Goal: Information Seeking & Learning: Learn about a topic

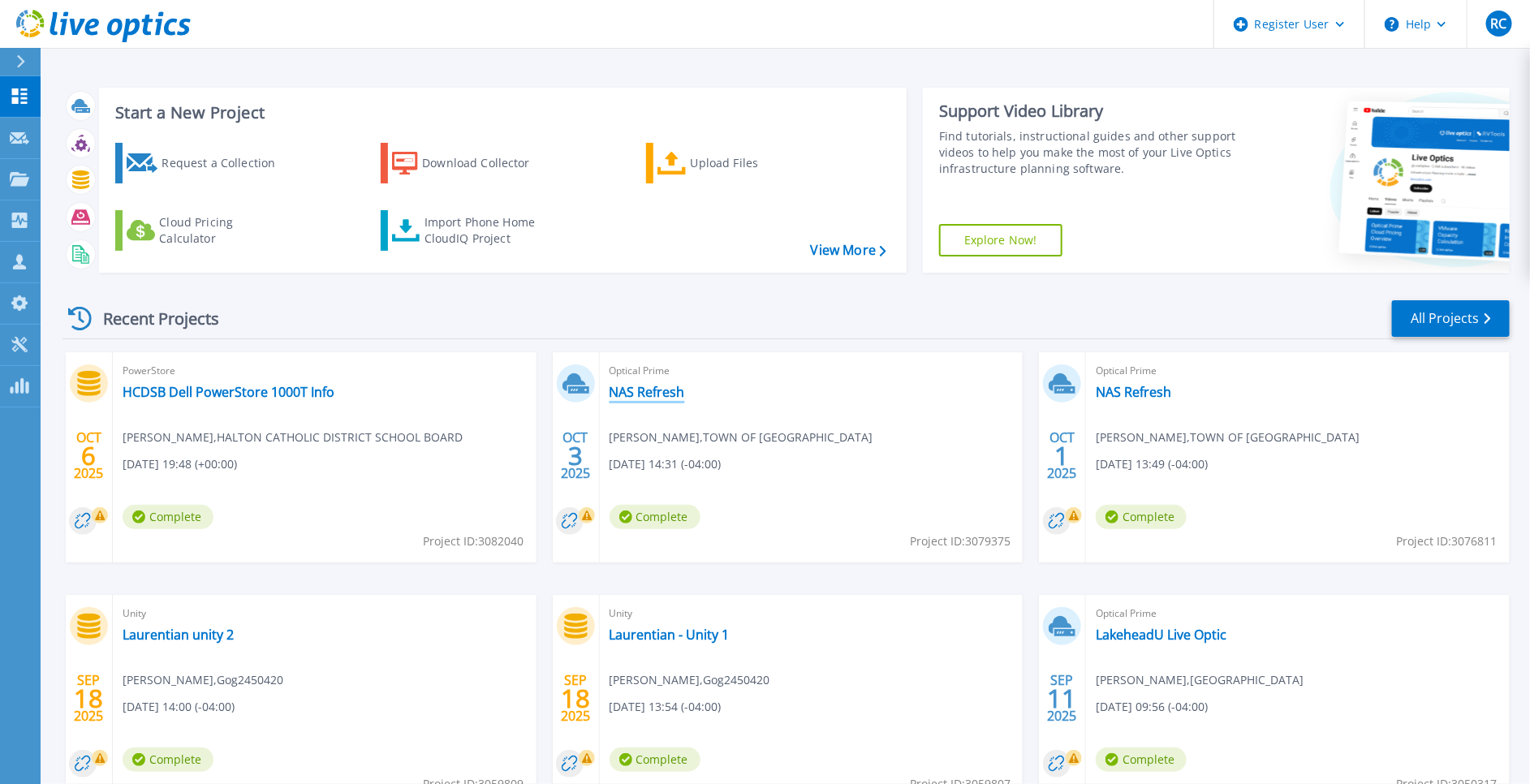
click at [650, 387] on link "NAS Refresh" at bounding box center [647, 392] width 75 height 16
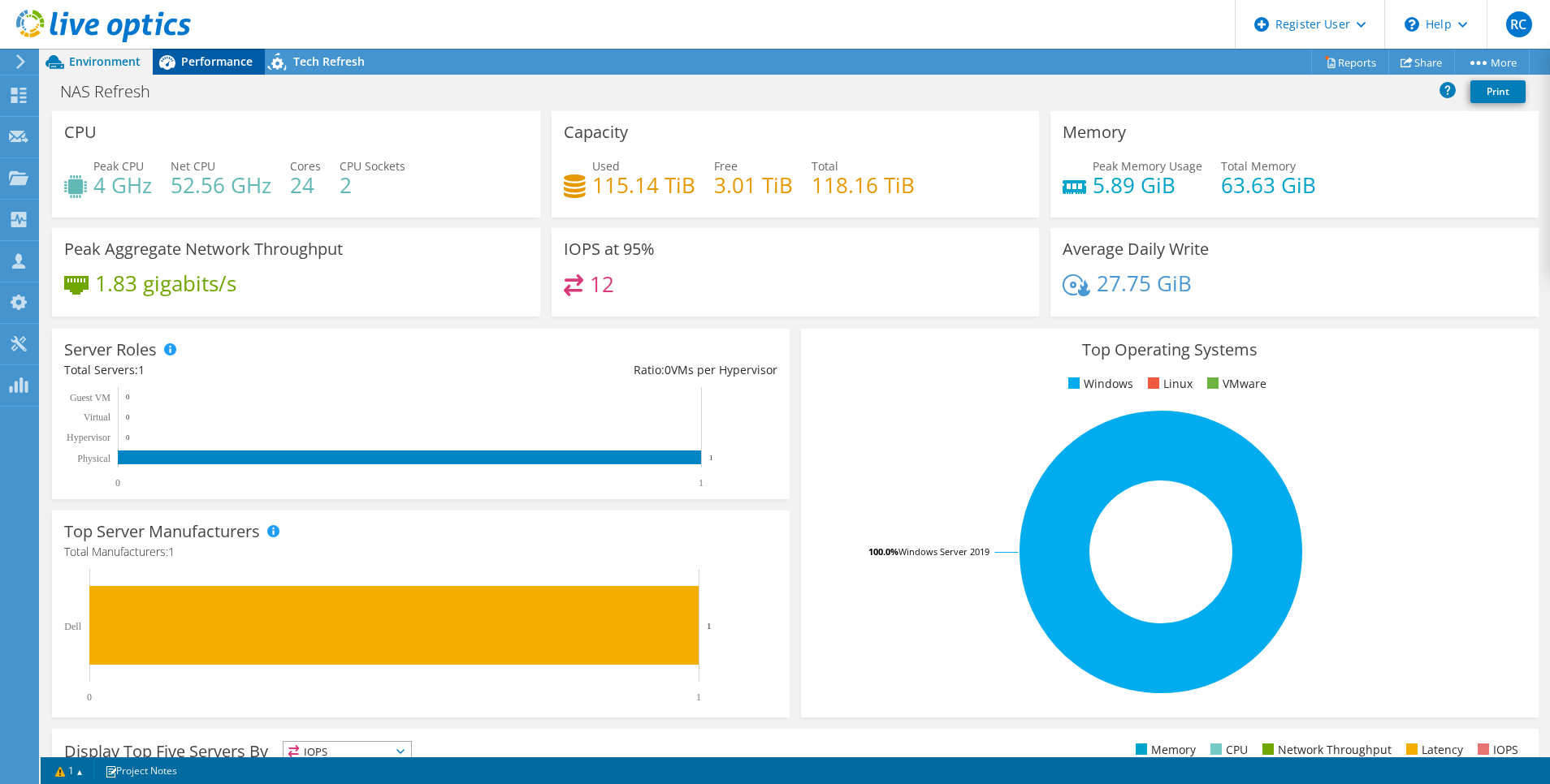
click at [199, 59] on span "Performance" at bounding box center [216, 60] width 72 height 15
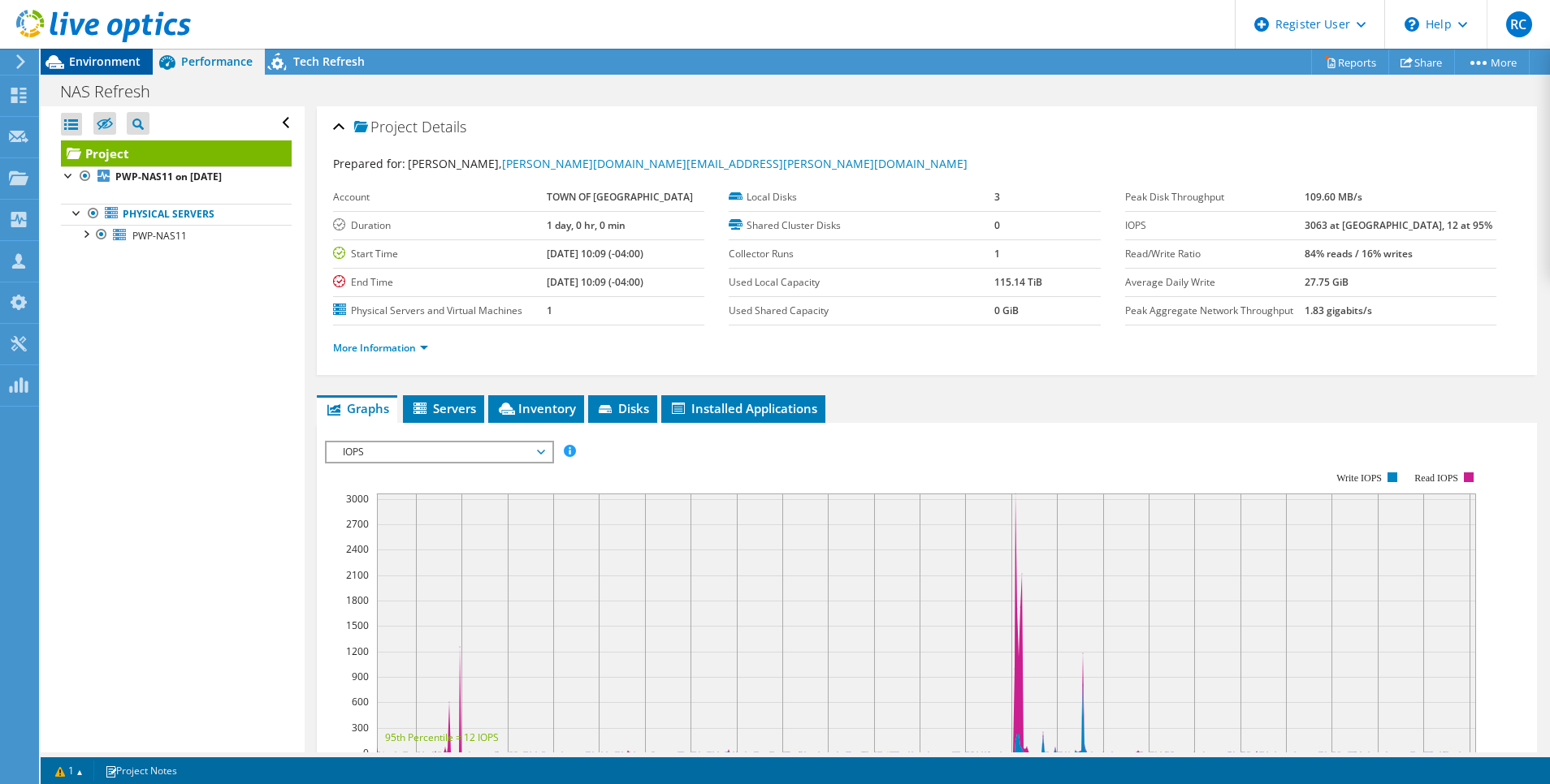
click at [83, 58] on span "Environment" at bounding box center [105, 60] width 72 height 15
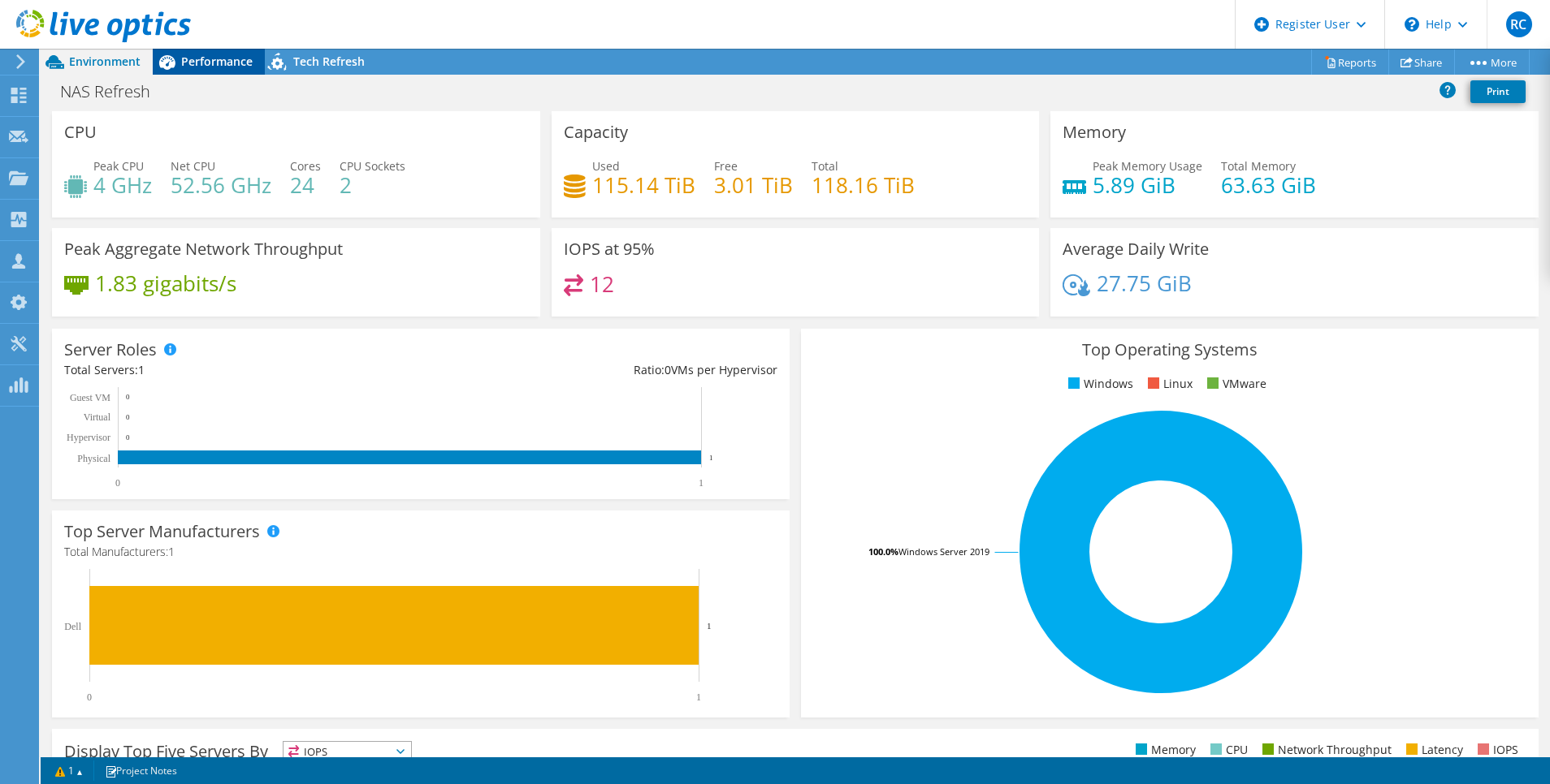
click at [231, 61] on span "Performance" at bounding box center [216, 60] width 72 height 15
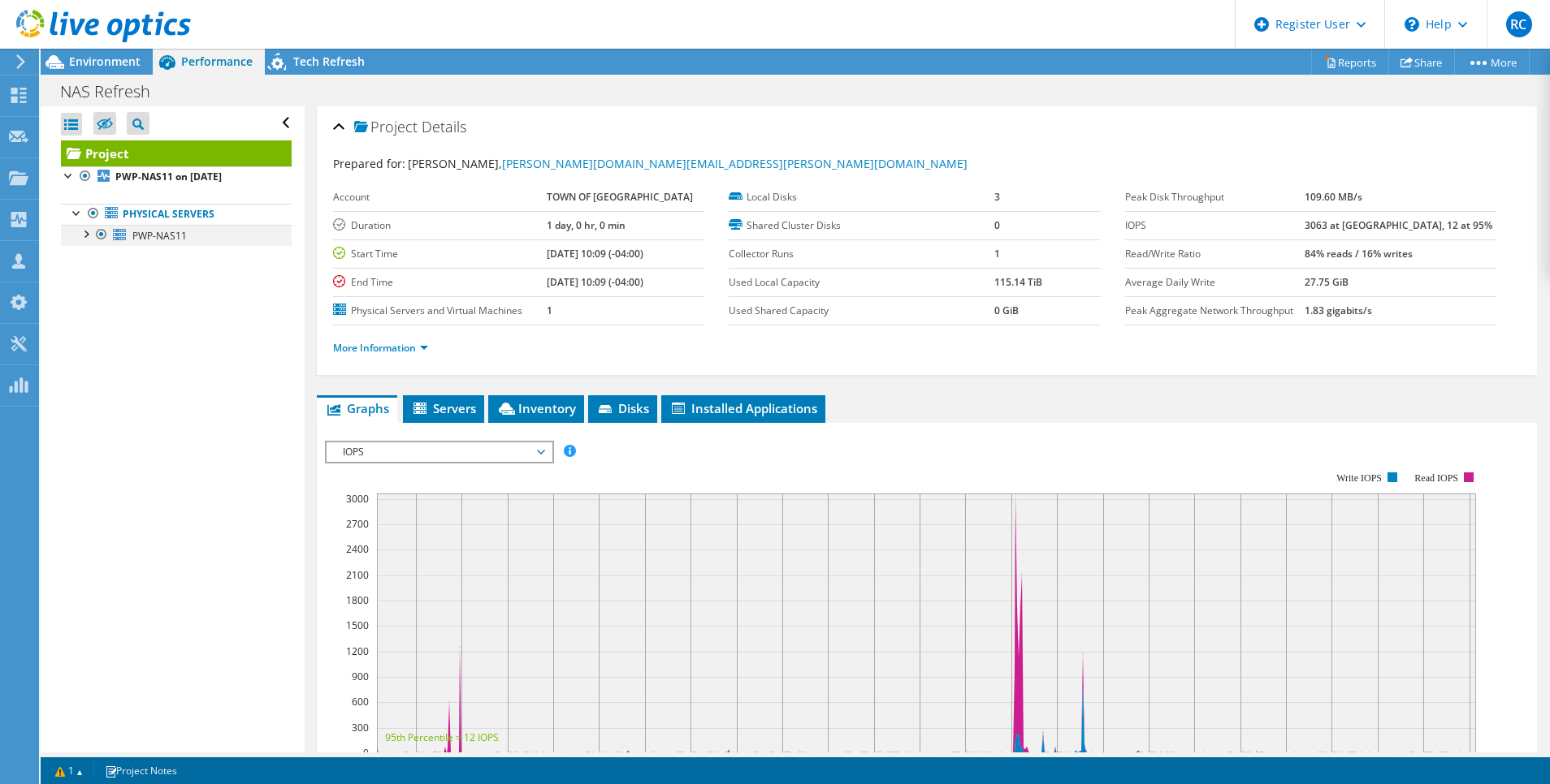
click at [86, 235] on div at bounding box center [85, 233] width 16 height 16
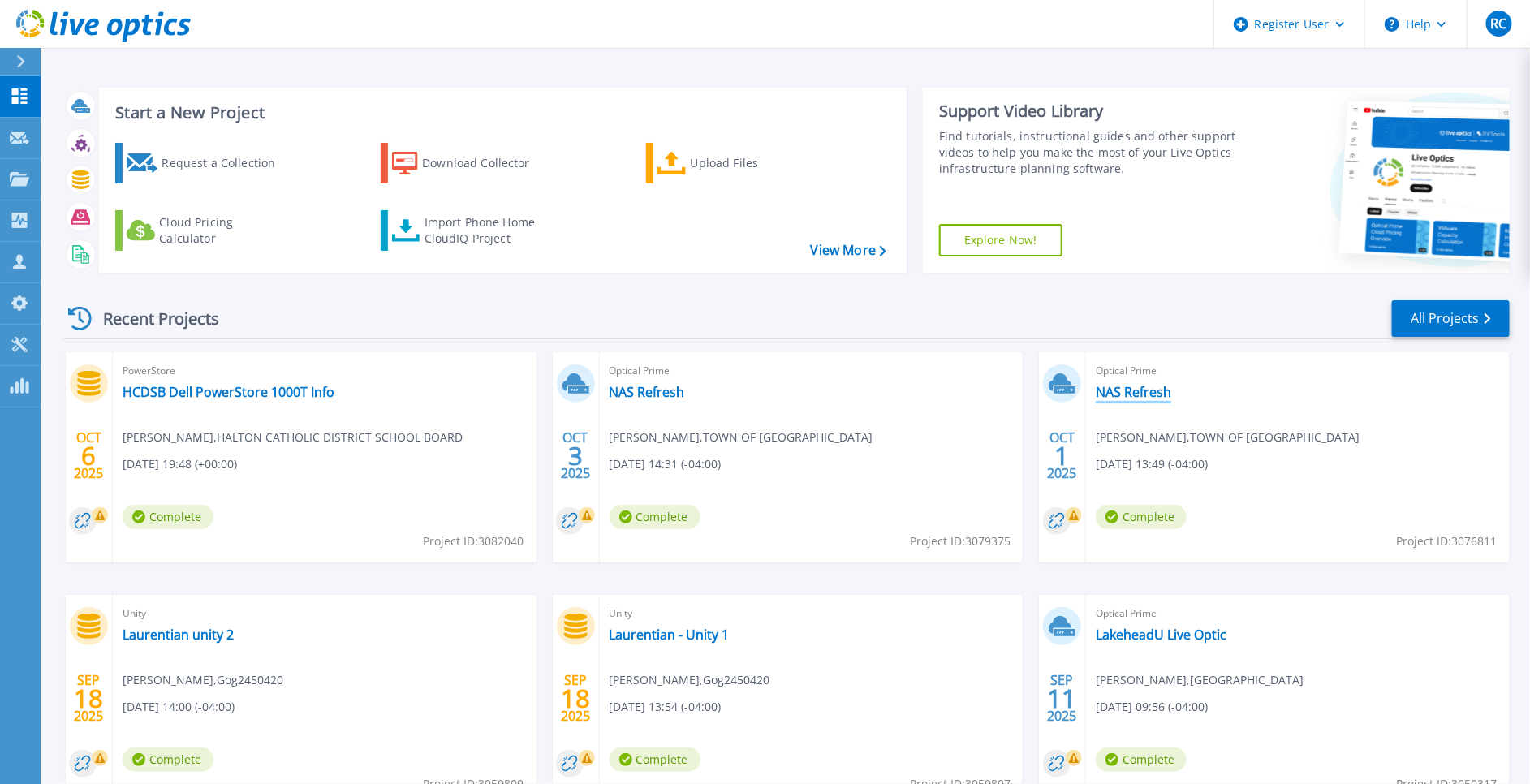
click at [1145, 392] on link "NAS Refresh" at bounding box center [1133, 392] width 75 height 16
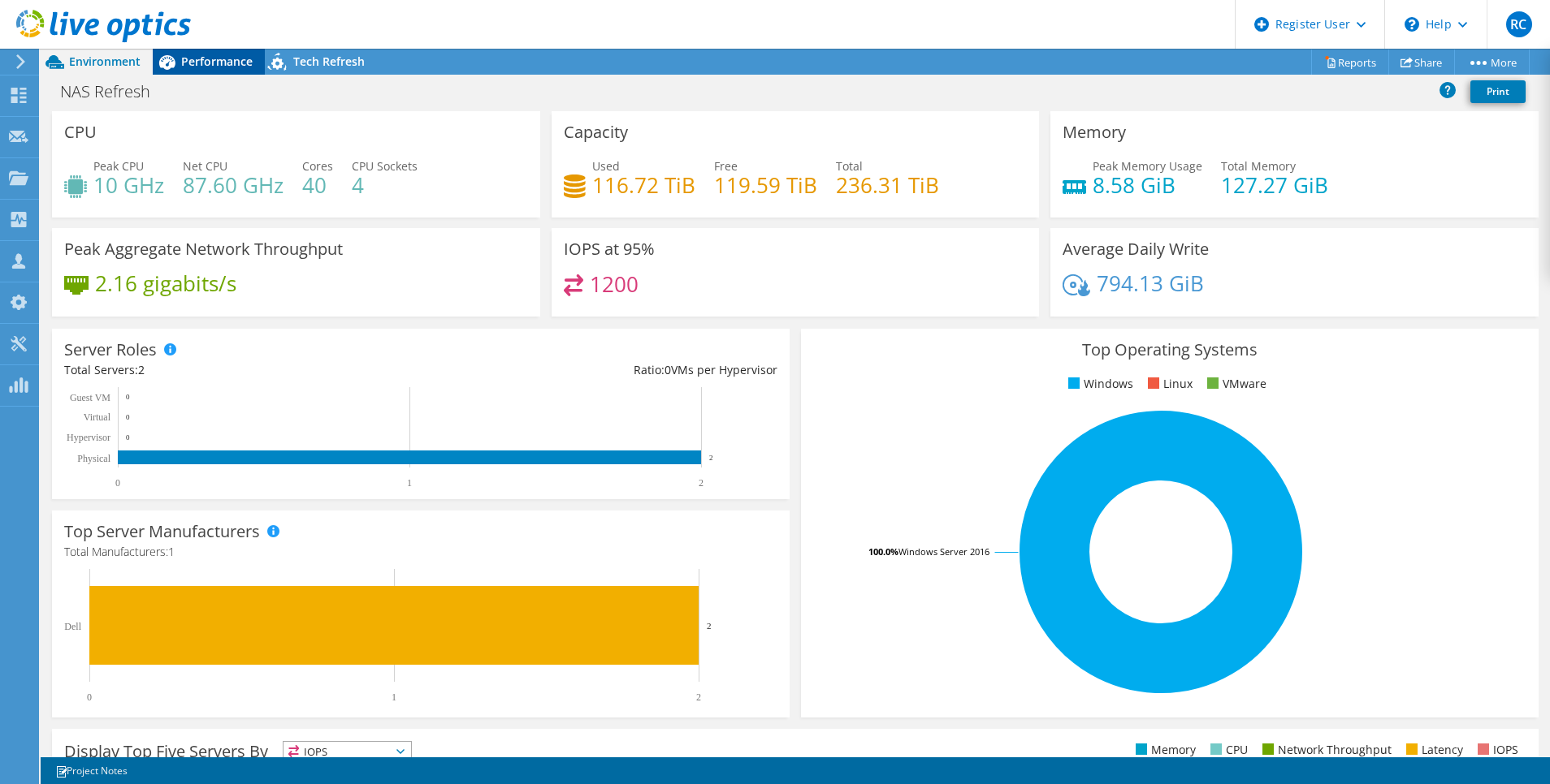
click at [208, 66] on span "Performance" at bounding box center [216, 60] width 72 height 15
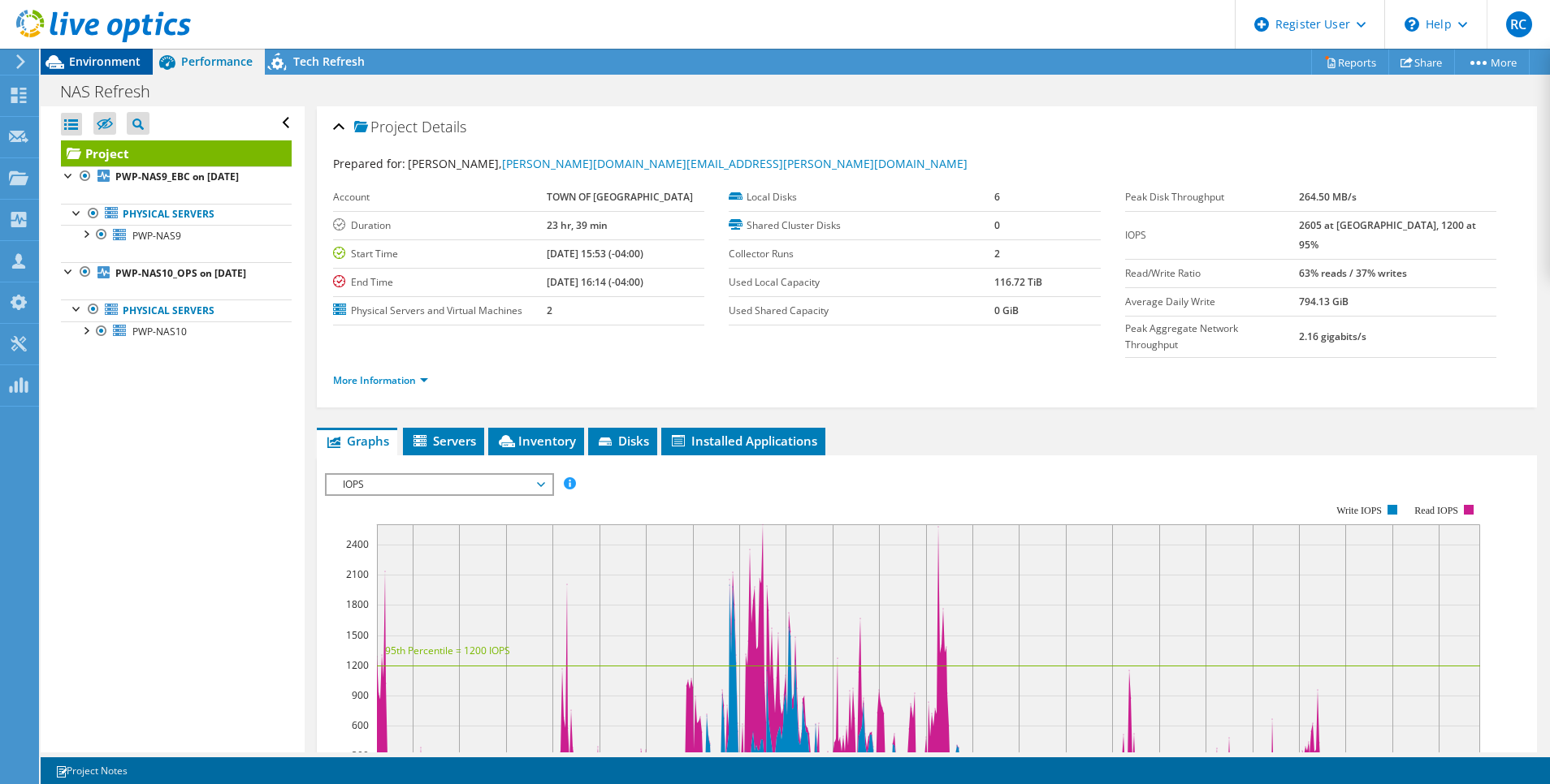
click at [98, 58] on span "Environment" at bounding box center [105, 60] width 72 height 15
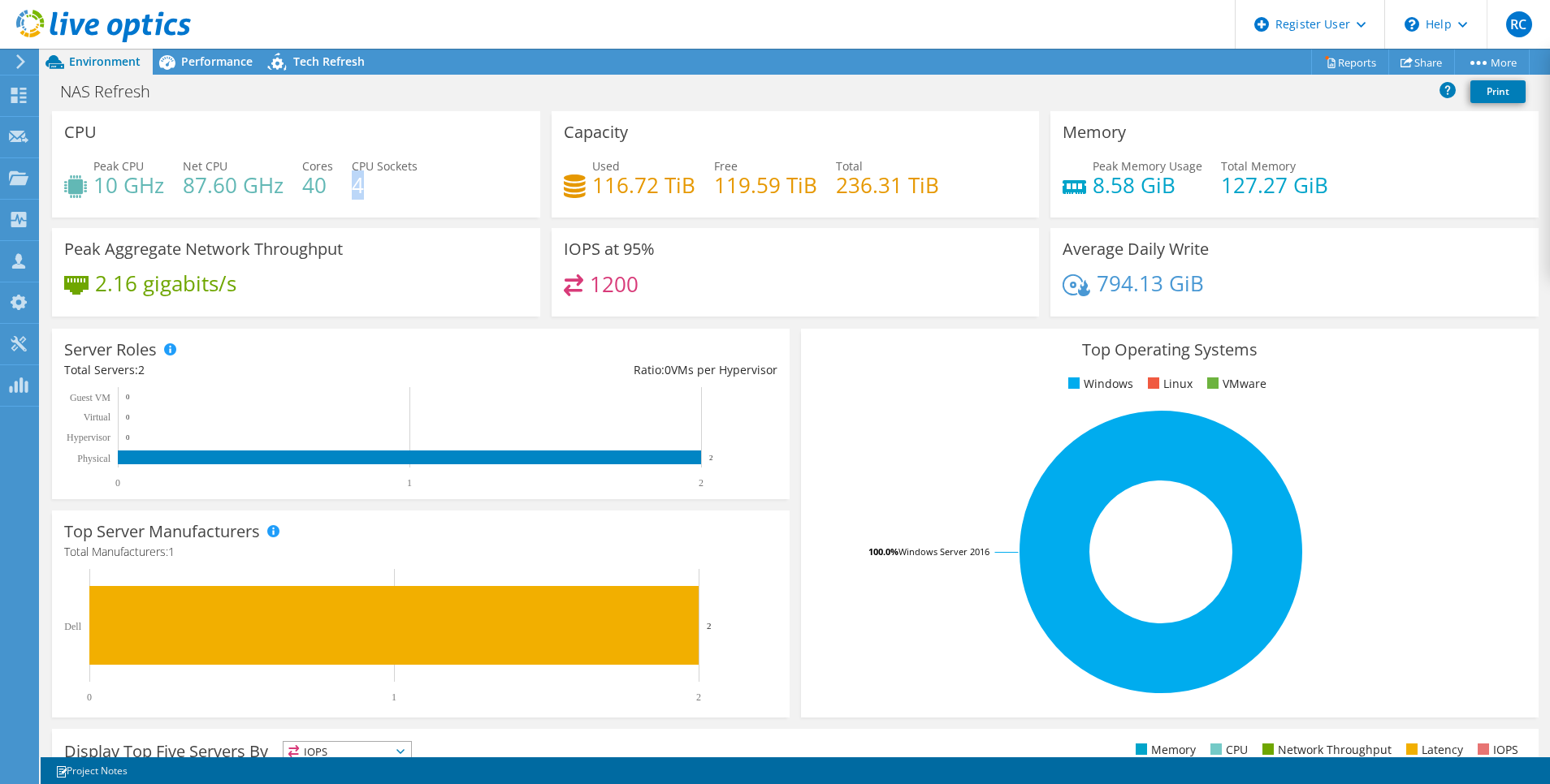
drag, startPoint x: 383, startPoint y: 183, endPoint x: 355, endPoint y: 183, distance: 28.0
click at [355, 183] on h4 "4" at bounding box center [385, 185] width 66 height 18
drag, startPoint x: 355, startPoint y: 183, endPoint x: 210, endPoint y: 63, distance: 188.2
click at [210, 63] on span "Performance" at bounding box center [216, 60] width 72 height 15
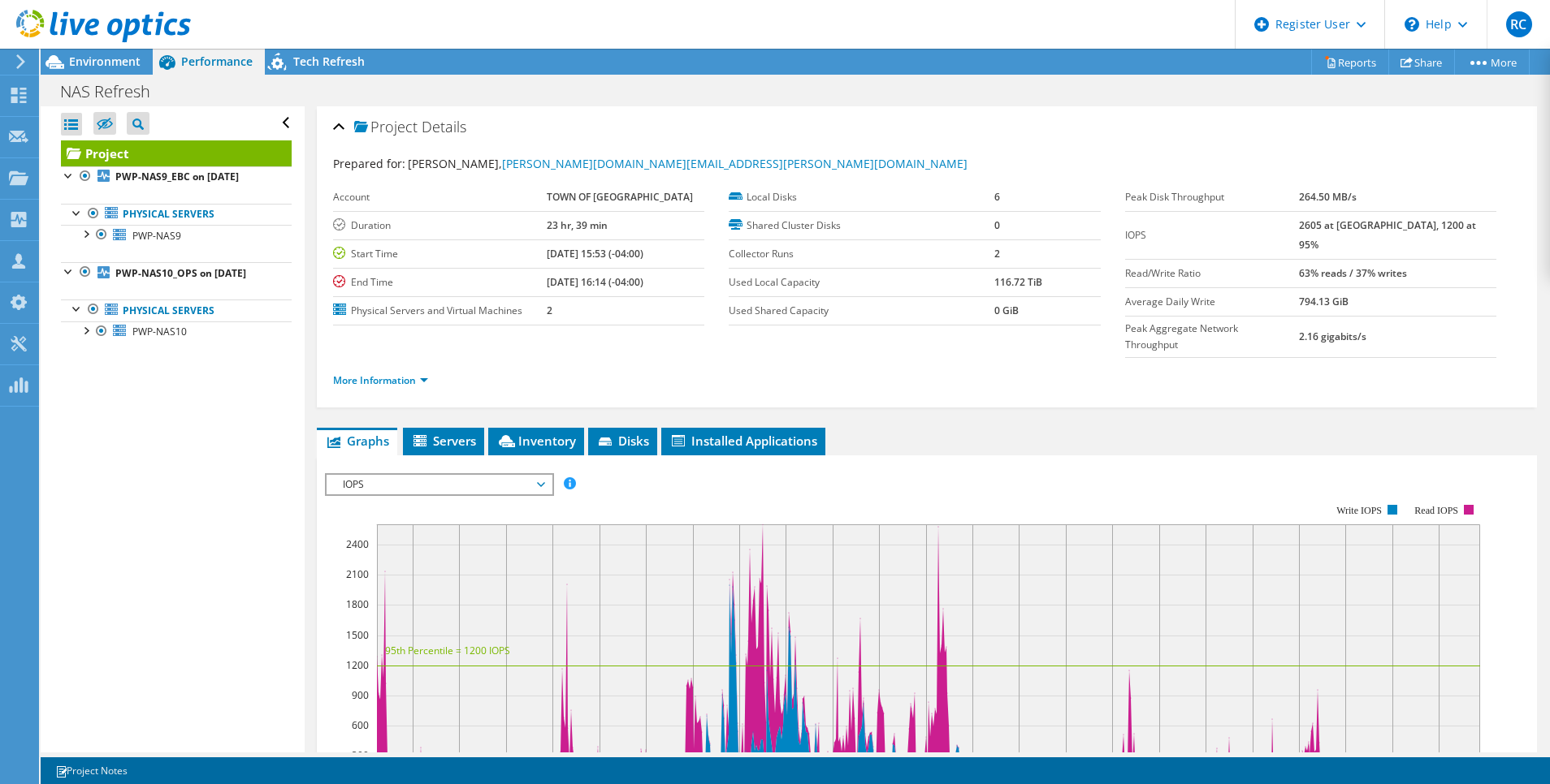
click at [102, 51] on div at bounding box center [95, 27] width 191 height 54
click at [102, 63] on span "Environment" at bounding box center [105, 60] width 72 height 15
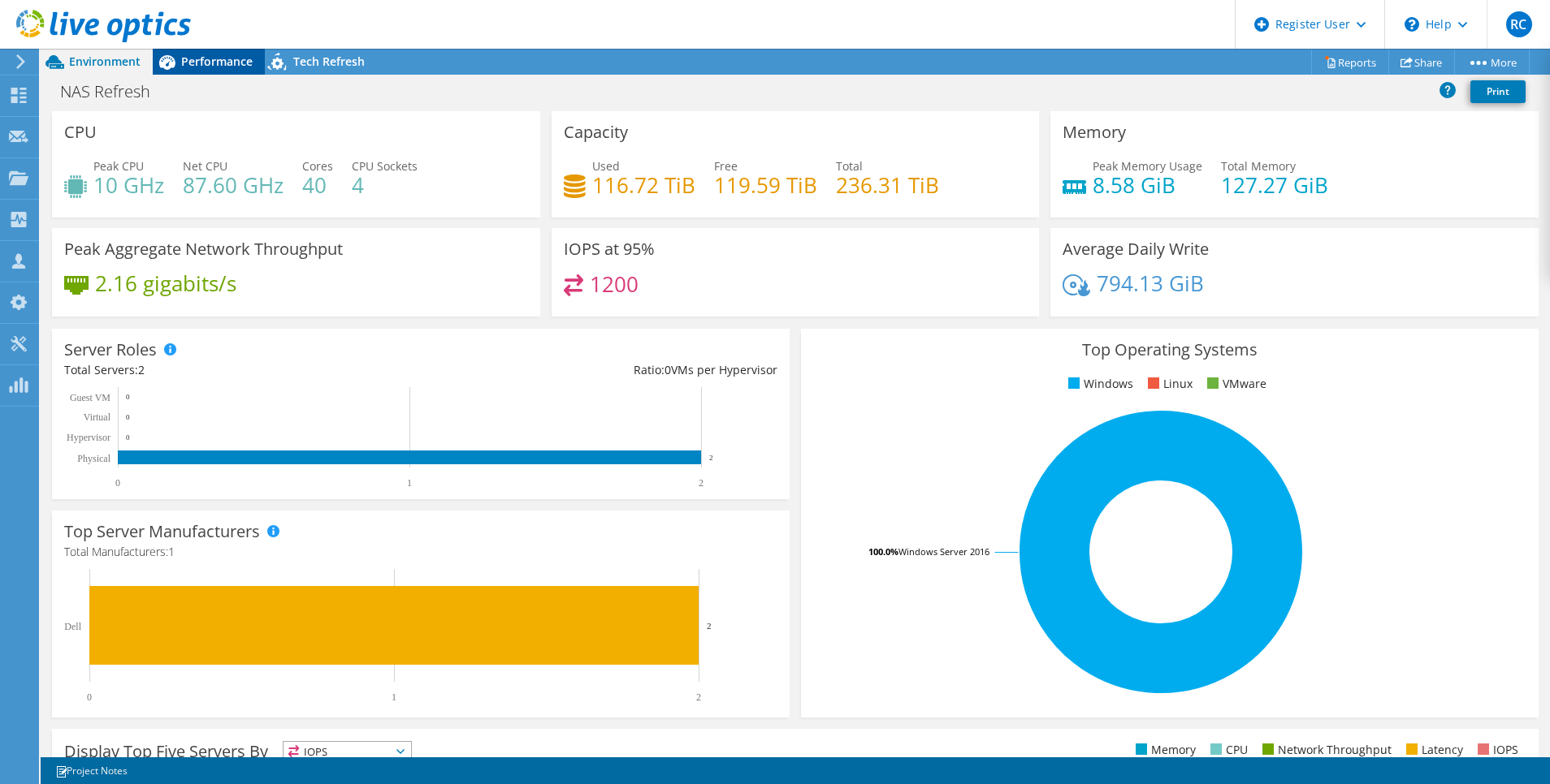
click at [213, 63] on span "Performance" at bounding box center [216, 60] width 72 height 15
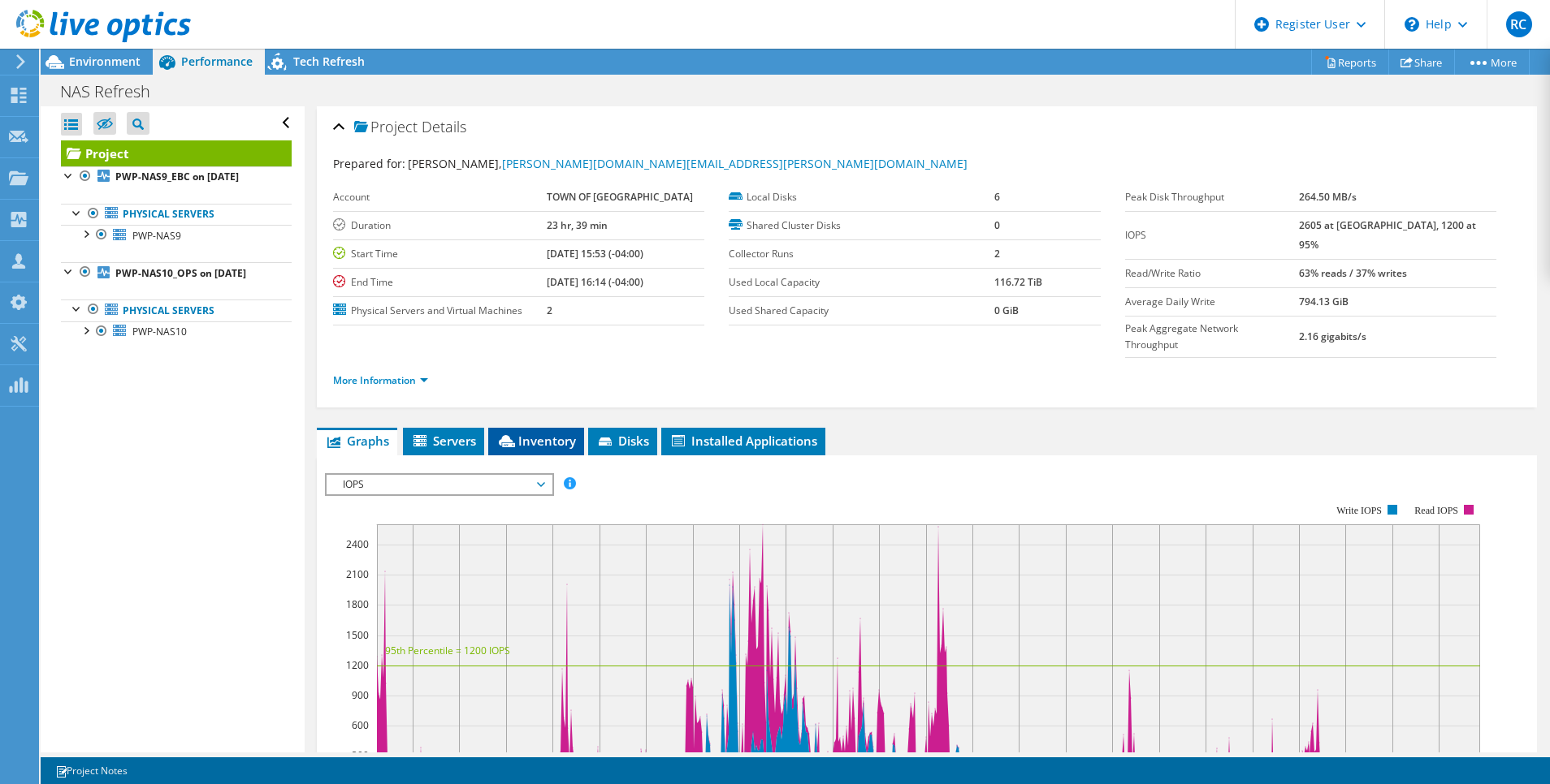
click at [526, 432] on span "Inventory" at bounding box center [536, 440] width 80 height 16
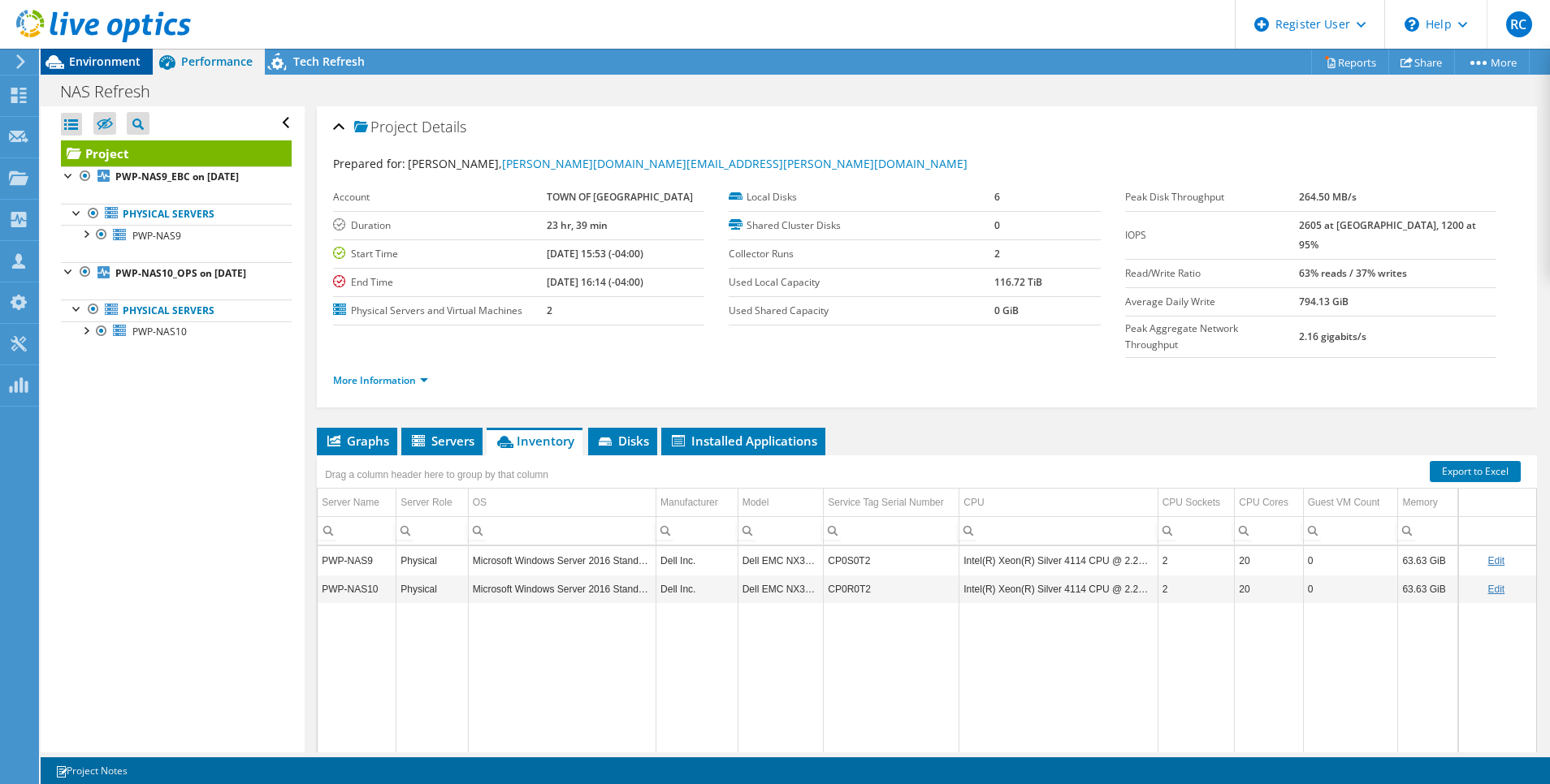
click at [110, 56] on span "Environment" at bounding box center [105, 60] width 72 height 15
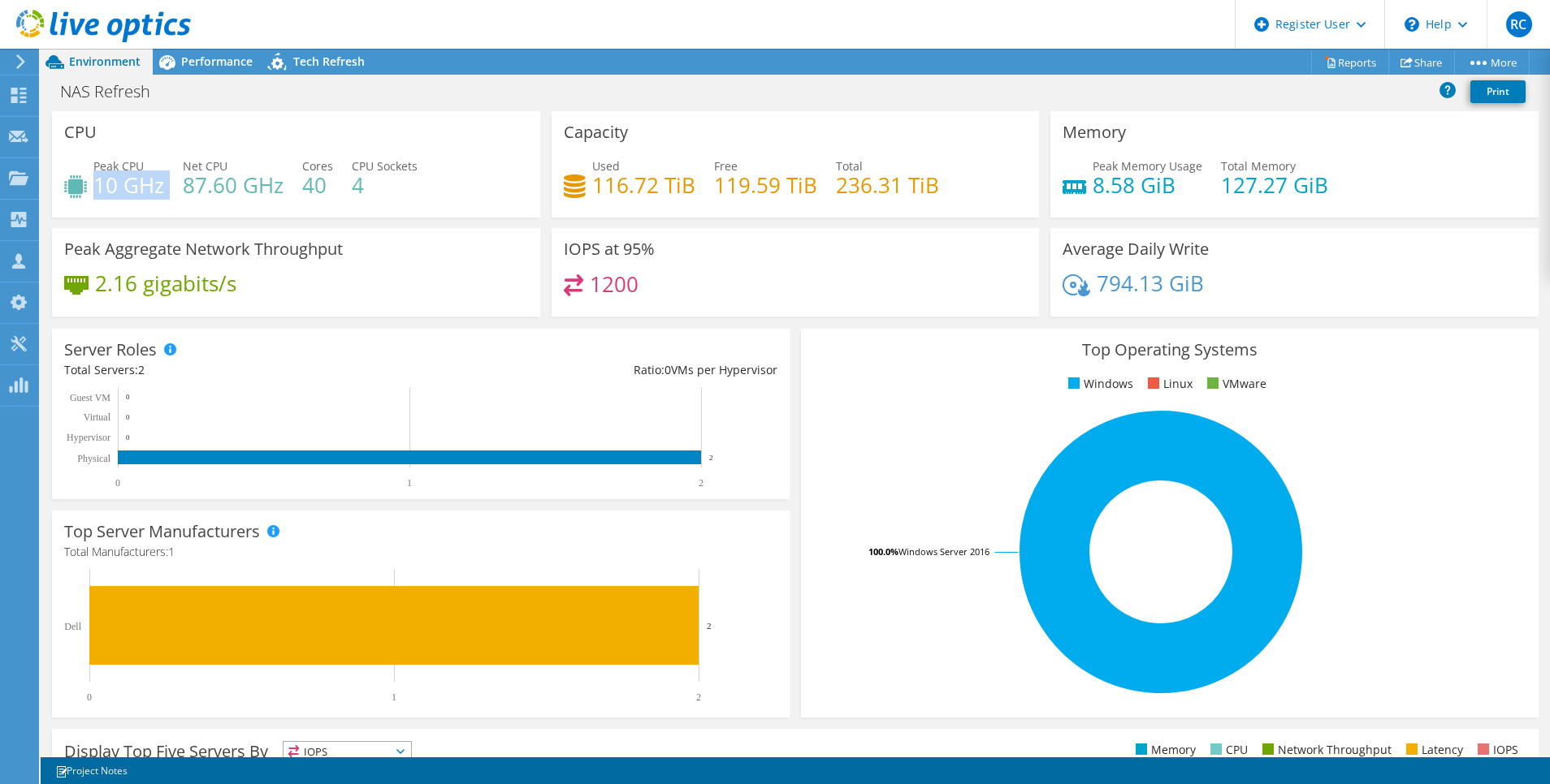
drag, startPoint x: 97, startPoint y: 184, endPoint x: 167, endPoint y: 188, distance: 70.1
click at [167, 188] on div "Peak CPU 10 GHz Net CPU 87.60 GHz Cores 40 CPU Sockets 4" at bounding box center [295, 184] width 463 height 53
drag, startPoint x: 167, startPoint y: 188, endPoint x: 141, endPoint y: 184, distance: 26.3
click at [141, 184] on h4 "10 GHz" at bounding box center [129, 185] width 71 height 18
click at [592, 190] on h4 "116.72 TiB" at bounding box center [643, 185] width 103 height 18
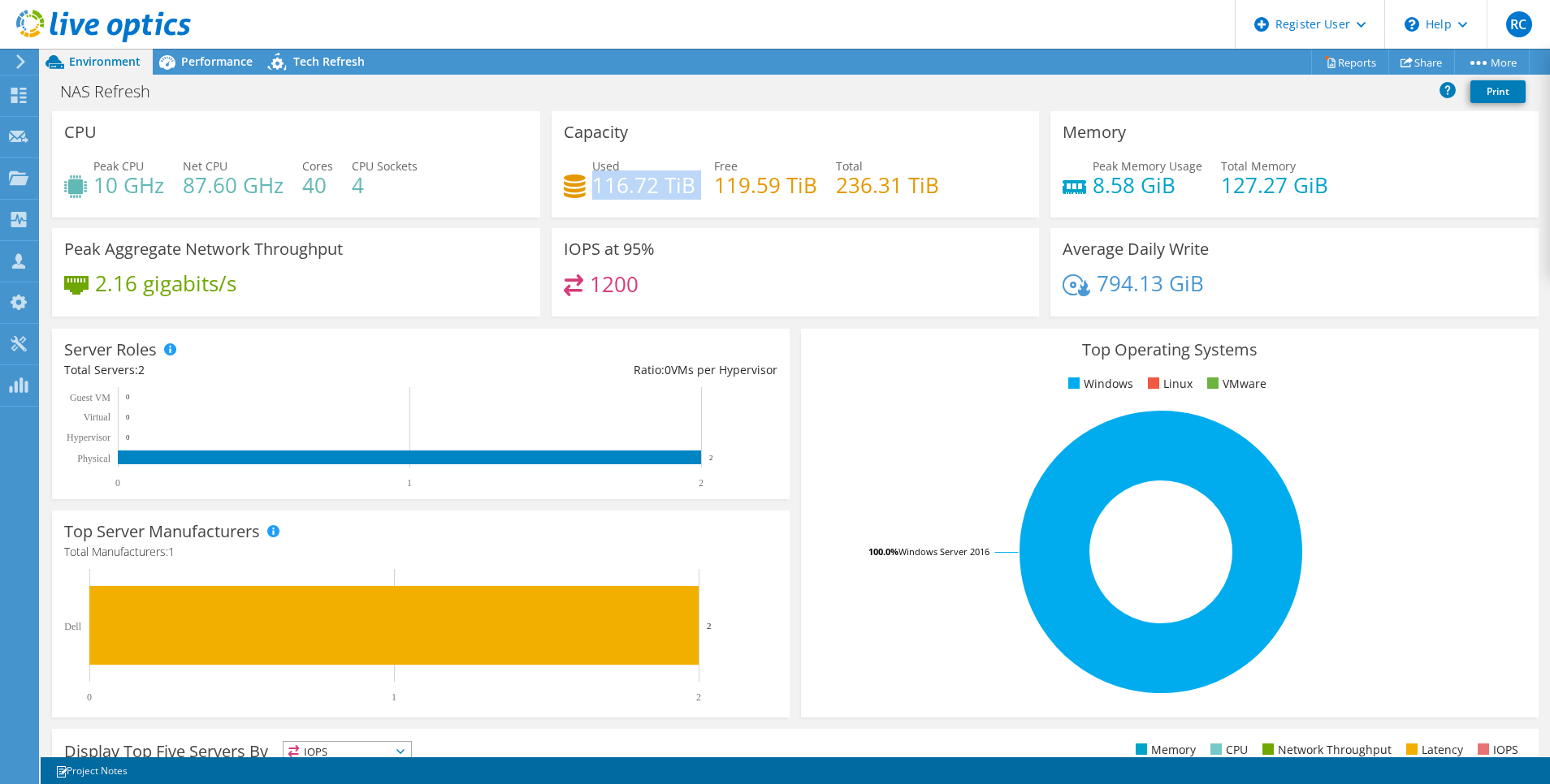
drag, startPoint x: 588, startPoint y: 185, endPoint x: 690, endPoint y: 188, distance: 102.0
click at [690, 188] on div "Used 116.72 TiB Free 119.59 TiB Total 236.31 TiB" at bounding box center [795, 184] width 463 height 53
drag, startPoint x: 690, startPoint y: 188, endPoint x: 671, endPoint y: 187, distance: 19.0
click at [671, 187] on h4 "116.72 TiB" at bounding box center [643, 185] width 103 height 18
drag, startPoint x: 712, startPoint y: 184, endPoint x: 810, endPoint y: 185, distance: 98.0
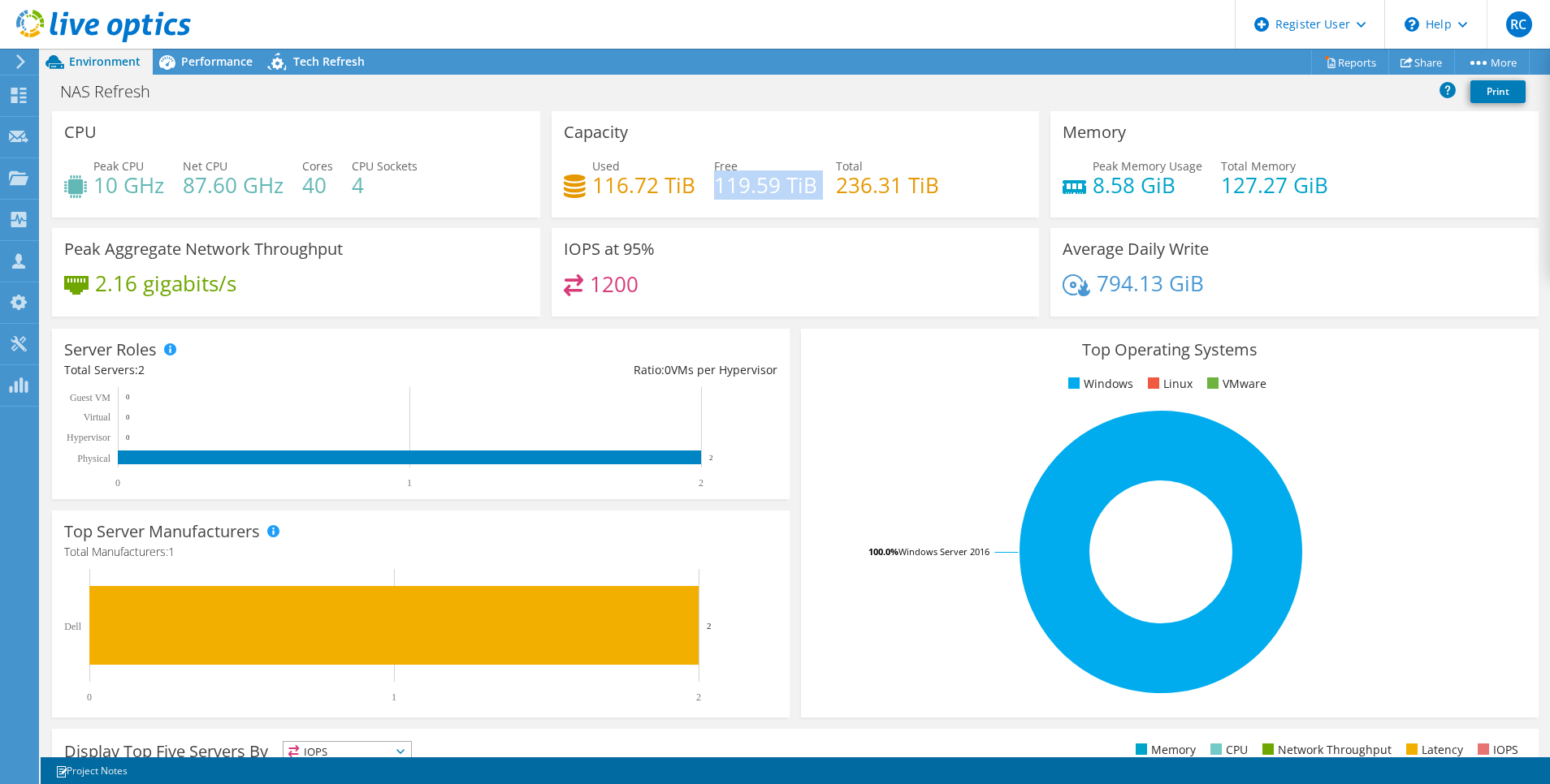
click at [810, 185] on div "Used 116.72 TiB Free 119.59 TiB Total 236.31 TiB" at bounding box center [795, 184] width 463 height 53
drag, startPoint x: 810, startPoint y: 185, endPoint x: 760, endPoint y: 192, distance: 50.5
click at [760, 192] on h4 "119.59 TiB" at bounding box center [766, 185] width 103 height 18
drag, startPoint x: 591, startPoint y: 183, endPoint x: 689, endPoint y: 185, distance: 98.0
click at [689, 185] on div "Used 116.72 TiB Free 119.59 TiB Total 236.31 TiB" at bounding box center [795, 184] width 463 height 53
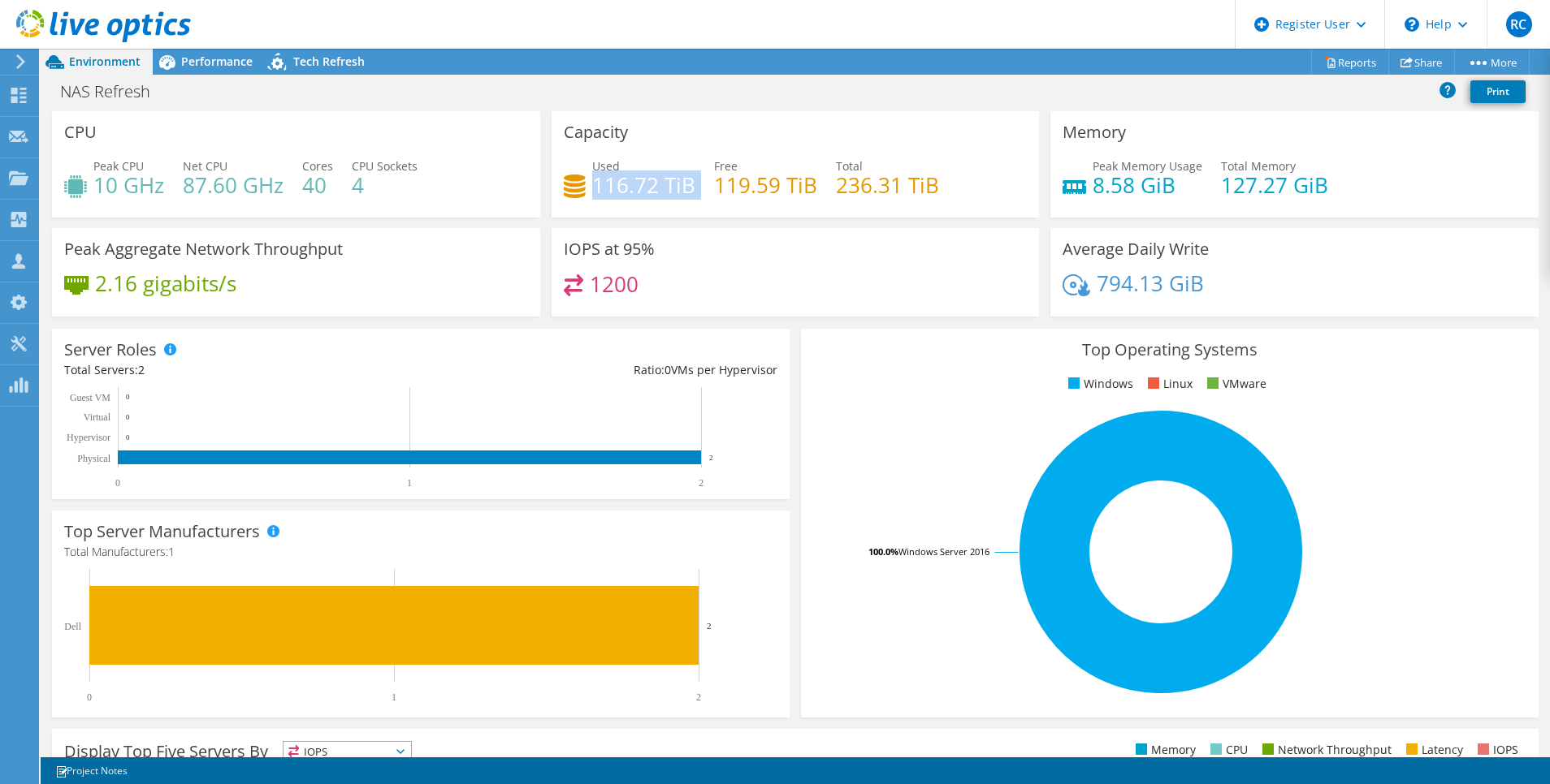
drag, startPoint x: 689, startPoint y: 185, endPoint x: 636, endPoint y: 185, distance: 53.0
click at [636, 185] on h4 "116.72 TiB" at bounding box center [643, 185] width 103 height 18
click at [620, 185] on h4 "116.72 TiB" at bounding box center [643, 185] width 103 height 18
drag, startPoint x: 591, startPoint y: 187, endPoint x: 691, endPoint y: 188, distance: 100.0
click at [691, 188] on div "Used 116.72 TiB Free 119.59 TiB Total 236.31 TiB" at bounding box center [795, 184] width 463 height 53
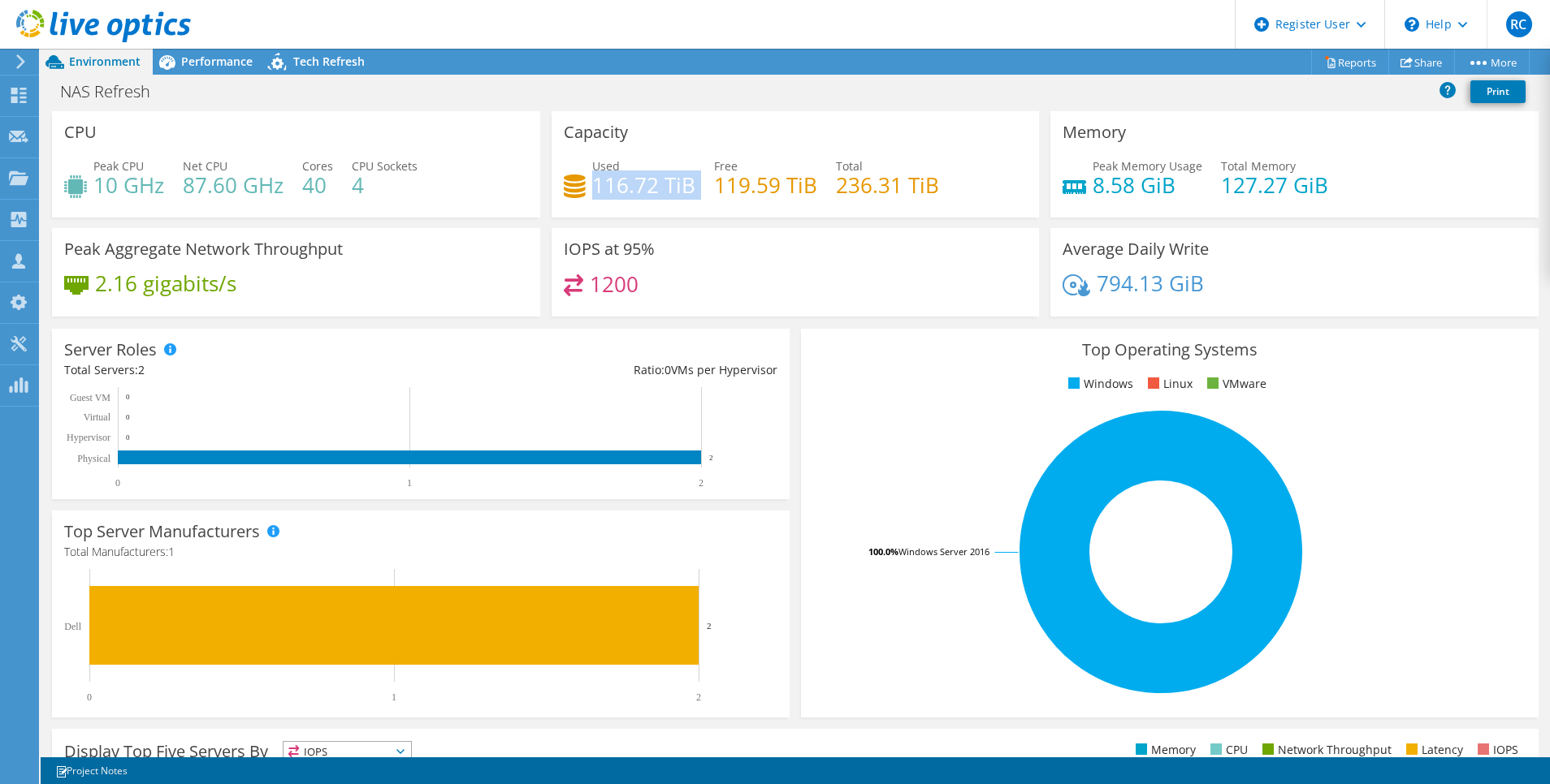
drag, startPoint x: 691, startPoint y: 188, endPoint x: 657, endPoint y: 188, distance: 34.0
click at [657, 188] on h4 "116.72 TiB" at bounding box center [643, 185] width 103 height 18
click at [643, 188] on h4 "116.72 TiB" at bounding box center [643, 185] width 103 height 18
drag, startPoint x: 589, startPoint y: 184, endPoint x: 684, endPoint y: 185, distance: 95.0
click at [684, 185] on h4 "116.72 TiB" at bounding box center [643, 185] width 103 height 18
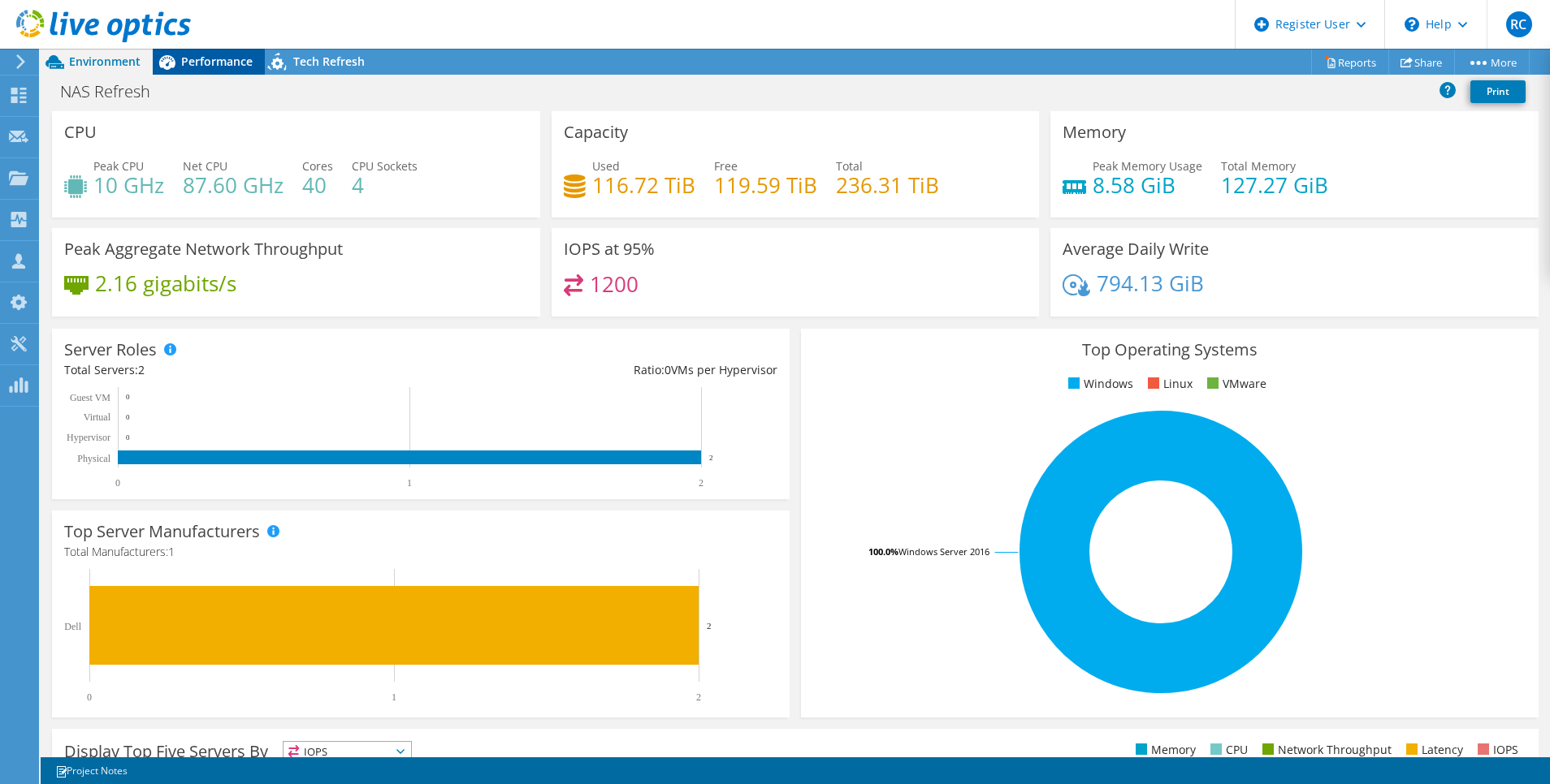
click at [218, 64] on span "Performance" at bounding box center [216, 60] width 72 height 15
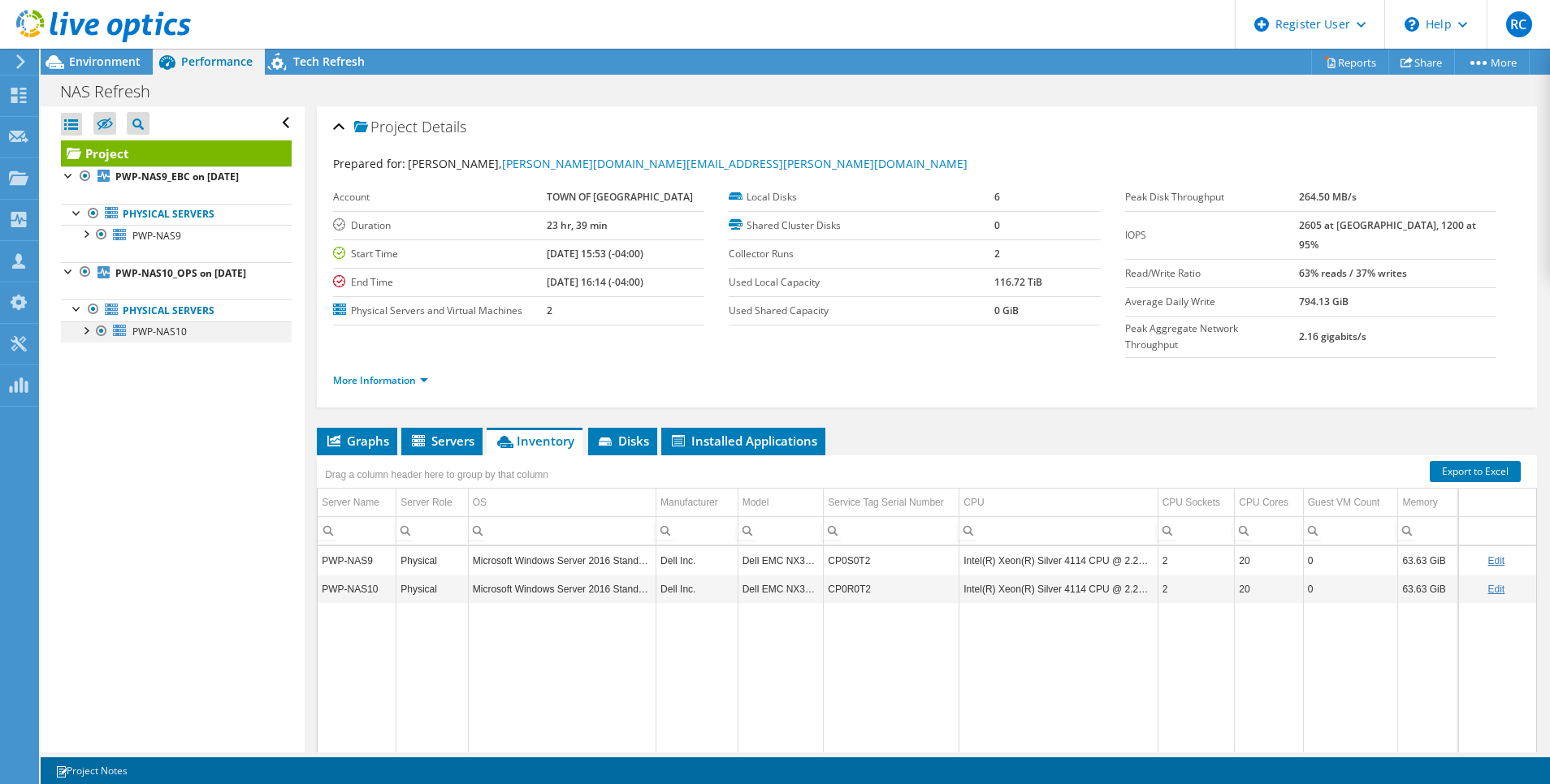
click at [85, 338] on div at bounding box center [85, 330] width 16 height 16
click at [68, 266] on div at bounding box center [69, 270] width 16 height 16
click at [78, 237] on div at bounding box center [85, 233] width 16 height 16
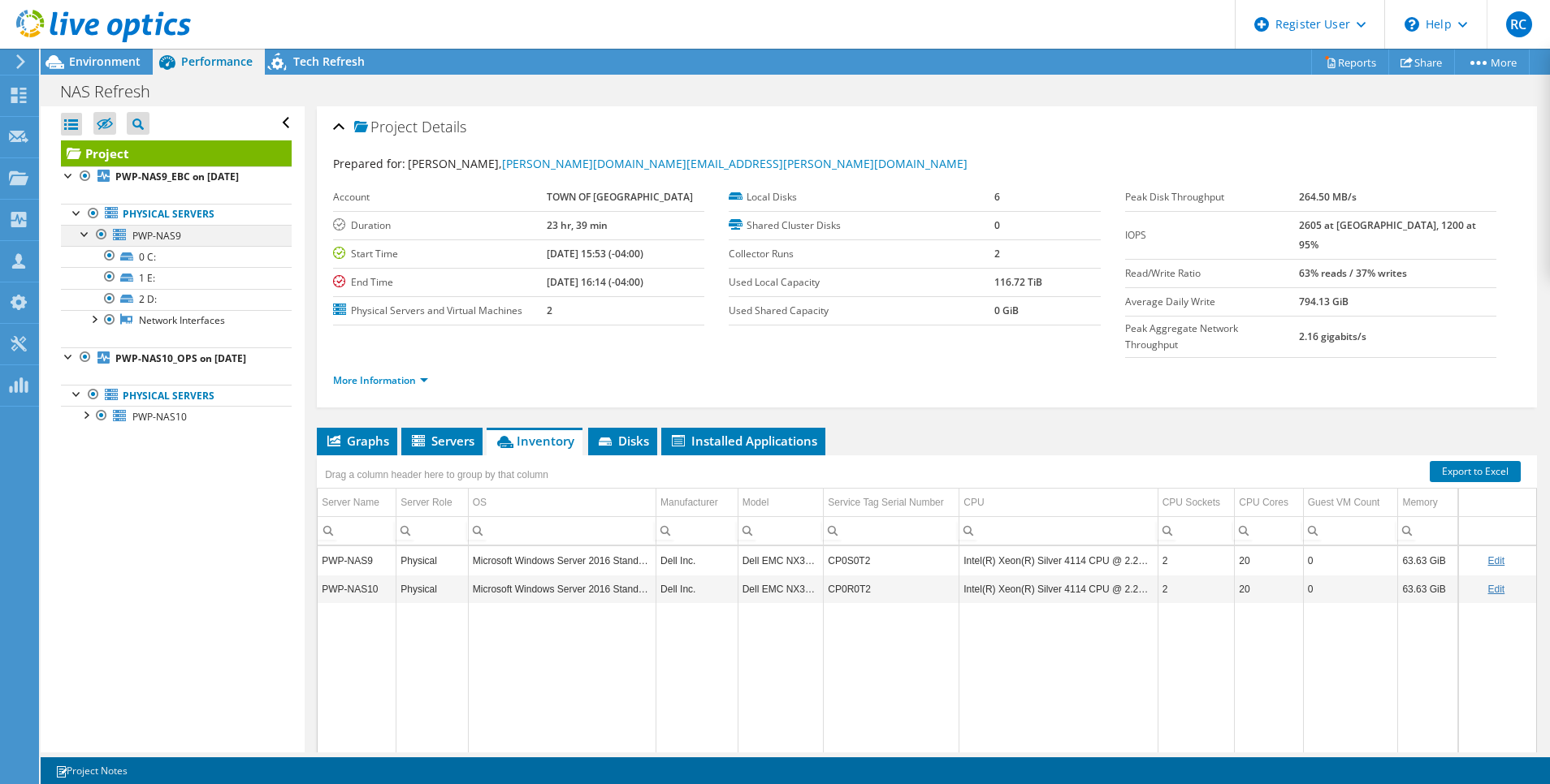
click at [88, 231] on div at bounding box center [85, 233] width 16 height 16
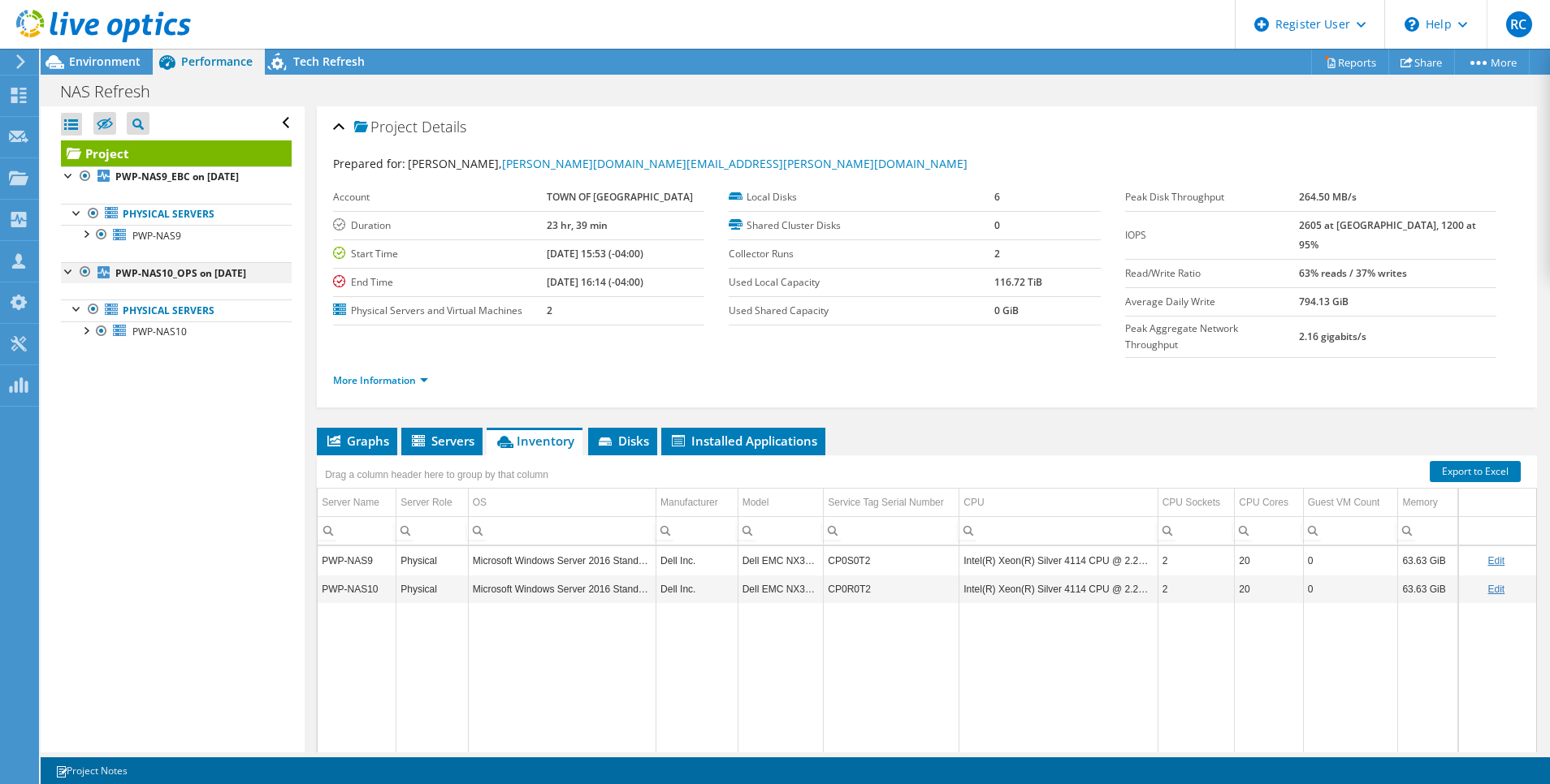
click at [85, 270] on div at bounding box center [85, 272] width 16 height 19
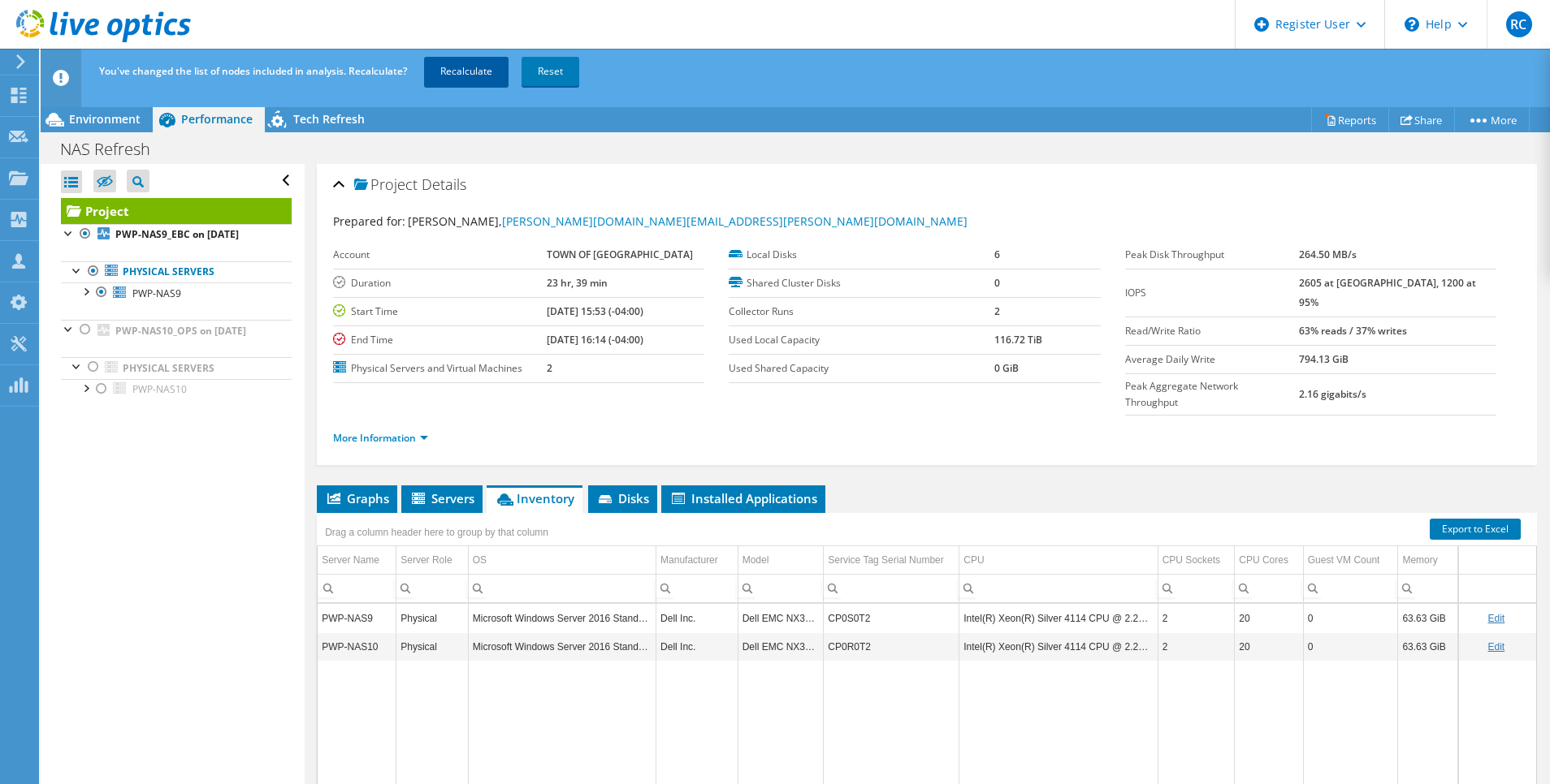
click at [479, 71] on link "Recalculate" at bounding box center [465, 71] width 84 height 29
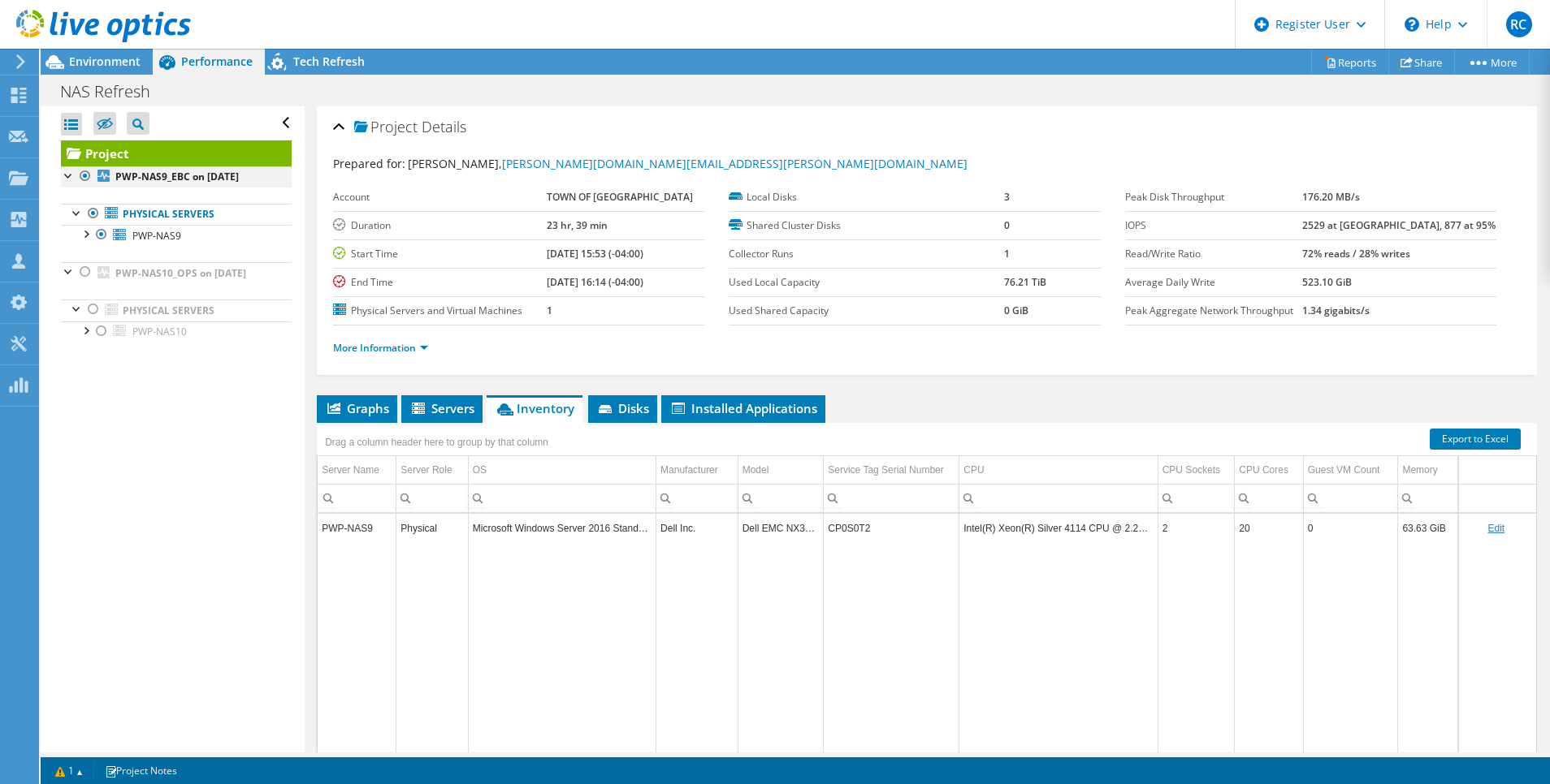
click at [70, 175] on div at bounding box center [69, 175] width 16 height 16
click at [107, 59] on span "Environment" at bounding box center [105, 60] width 72 height 15
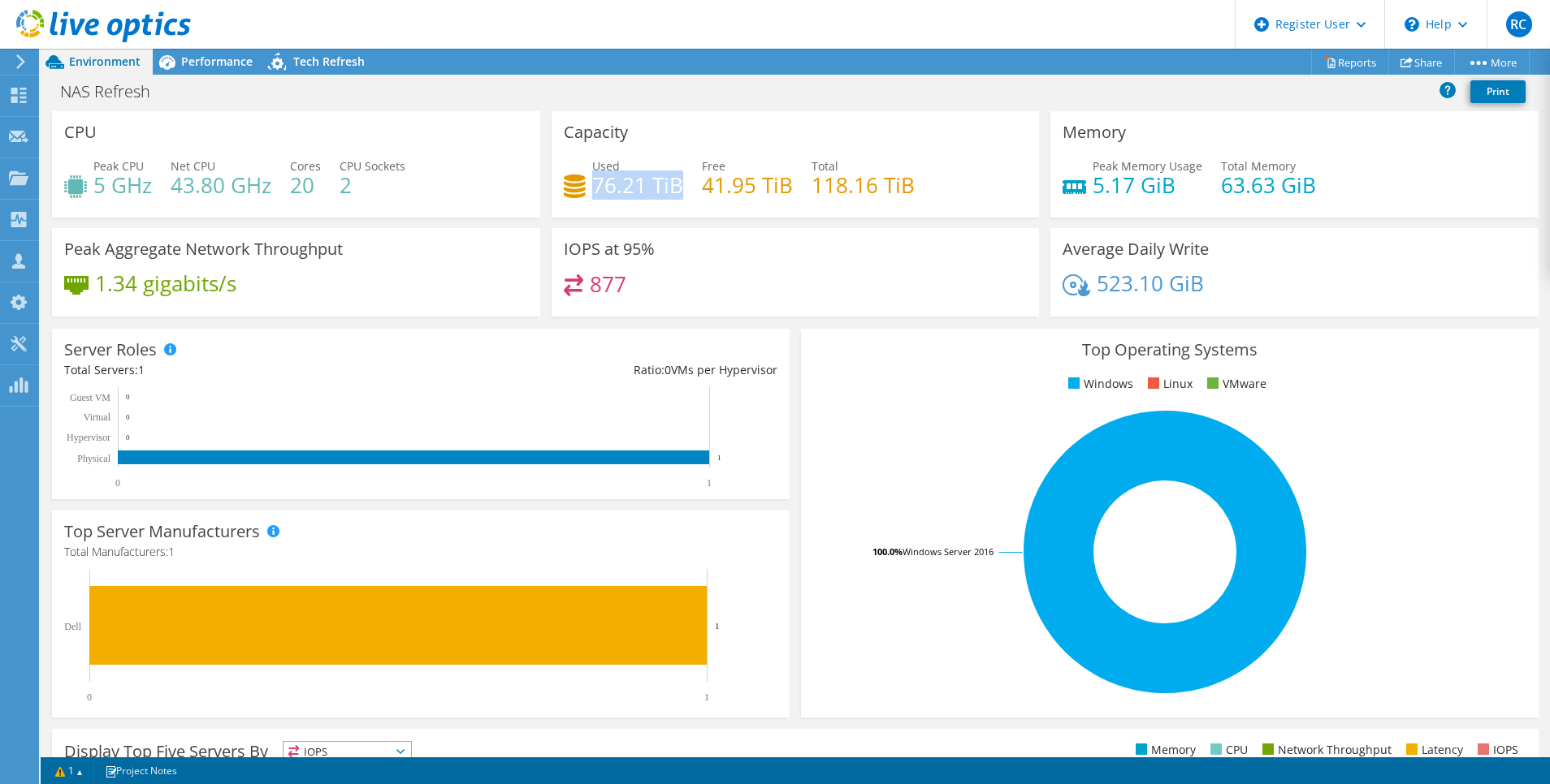
drag, startPoint x: 588, startPoint y: 188, endPoint x: 675, endPoint y: 190, distance: 87.0
click at [675, 190] on h4 "76.21 TiB" at bounding box center [637, 185] width 91 height 18
drag, startPoint x: 675, startPoint y: 190, endPoint x: 607, endPoint y: 202, distance: 69.1
click at [607, 202] on div "Used 76.21 TiB Free 41.95 TiB Total 118.16 TiB" at bounding box center [795, 184] width 463 height 53
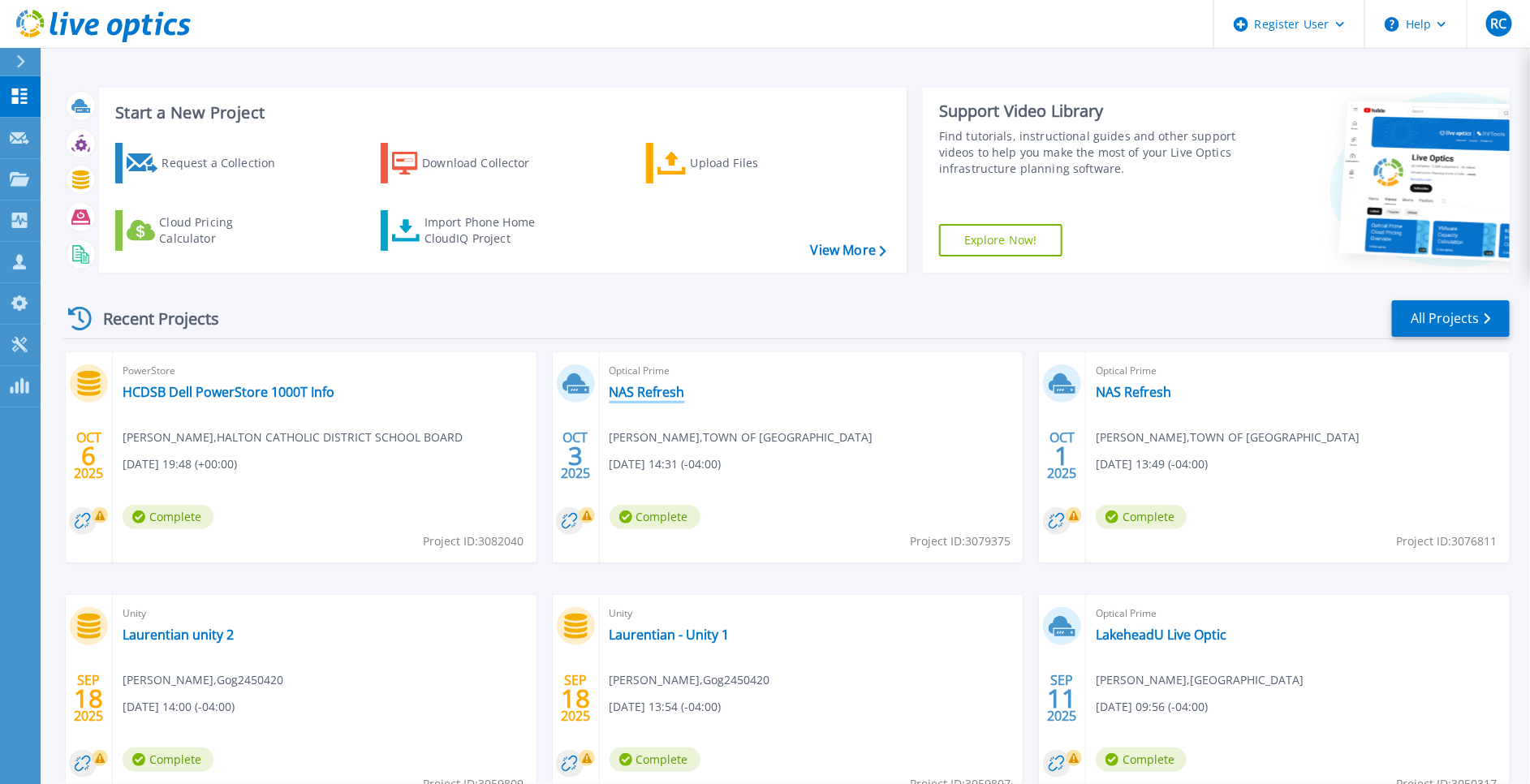
click at [640, 388] on link "NAS Refresh" at bounding box center [647, 392] width 75 height 16
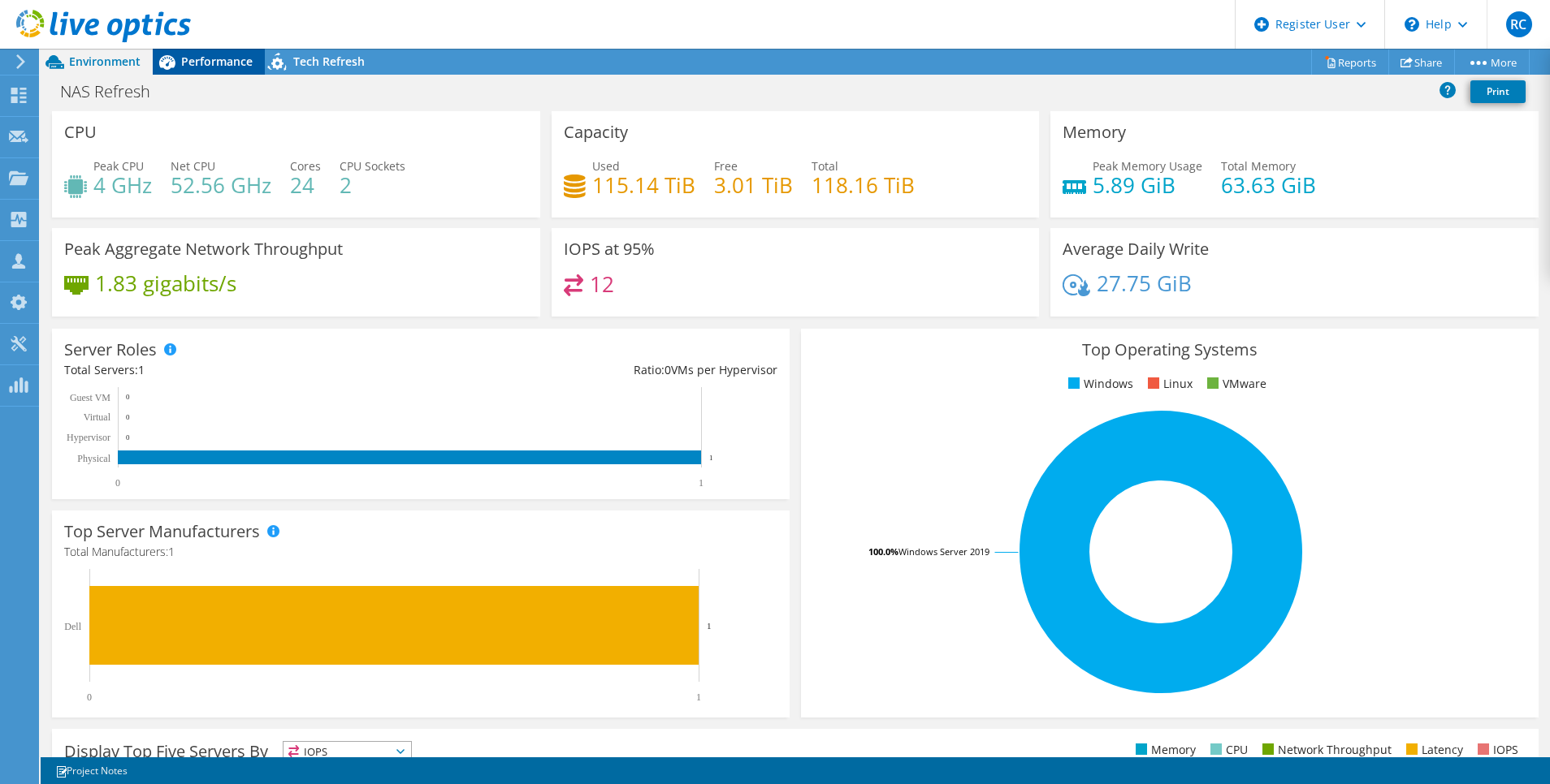
click at [209, 63] on span "Performance" at bounding box center [216, 60] width 72 height 15
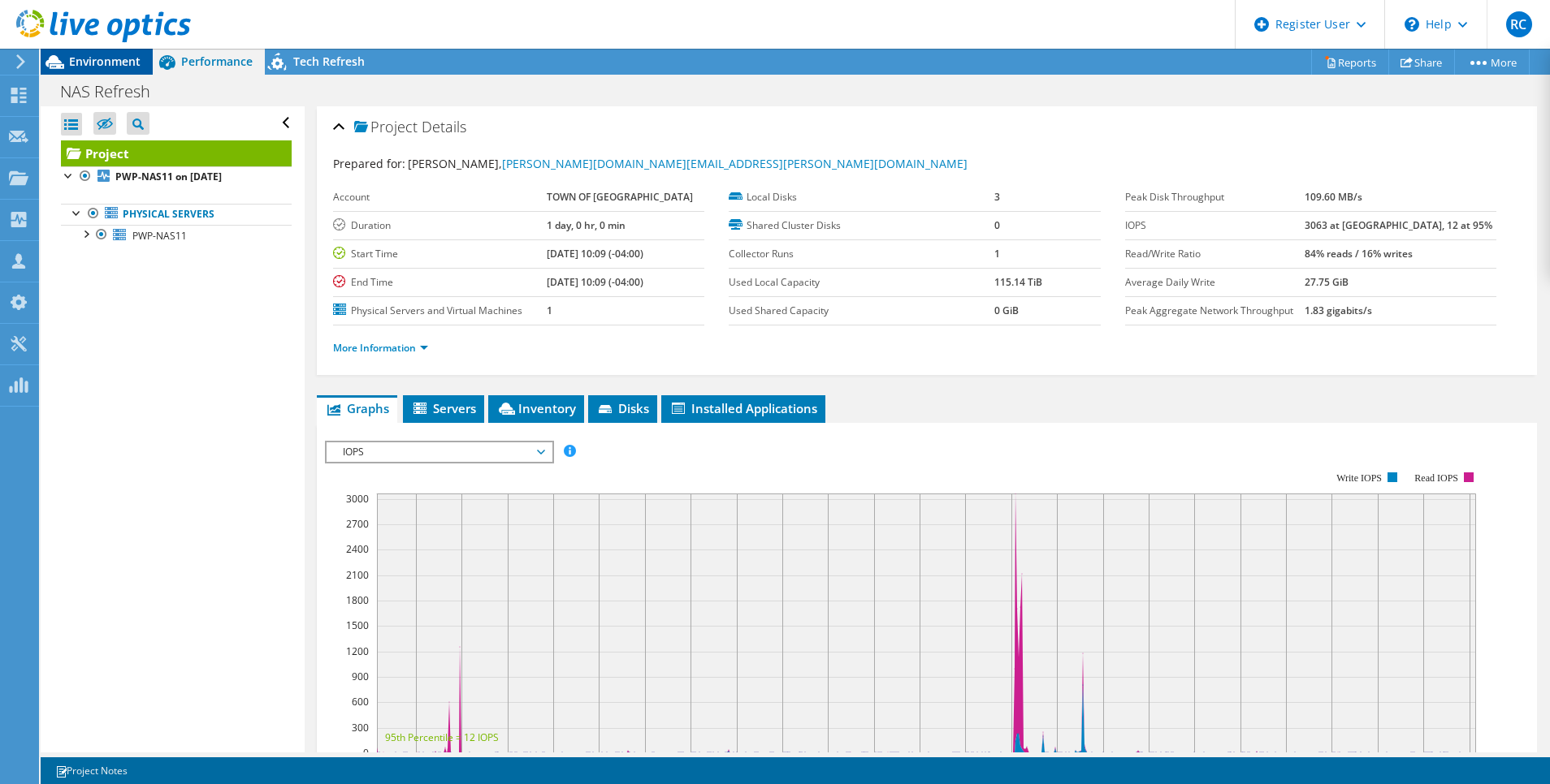
click at [115, 58] on span "Environment" at bounding box center [105, 60] width 72 height 15
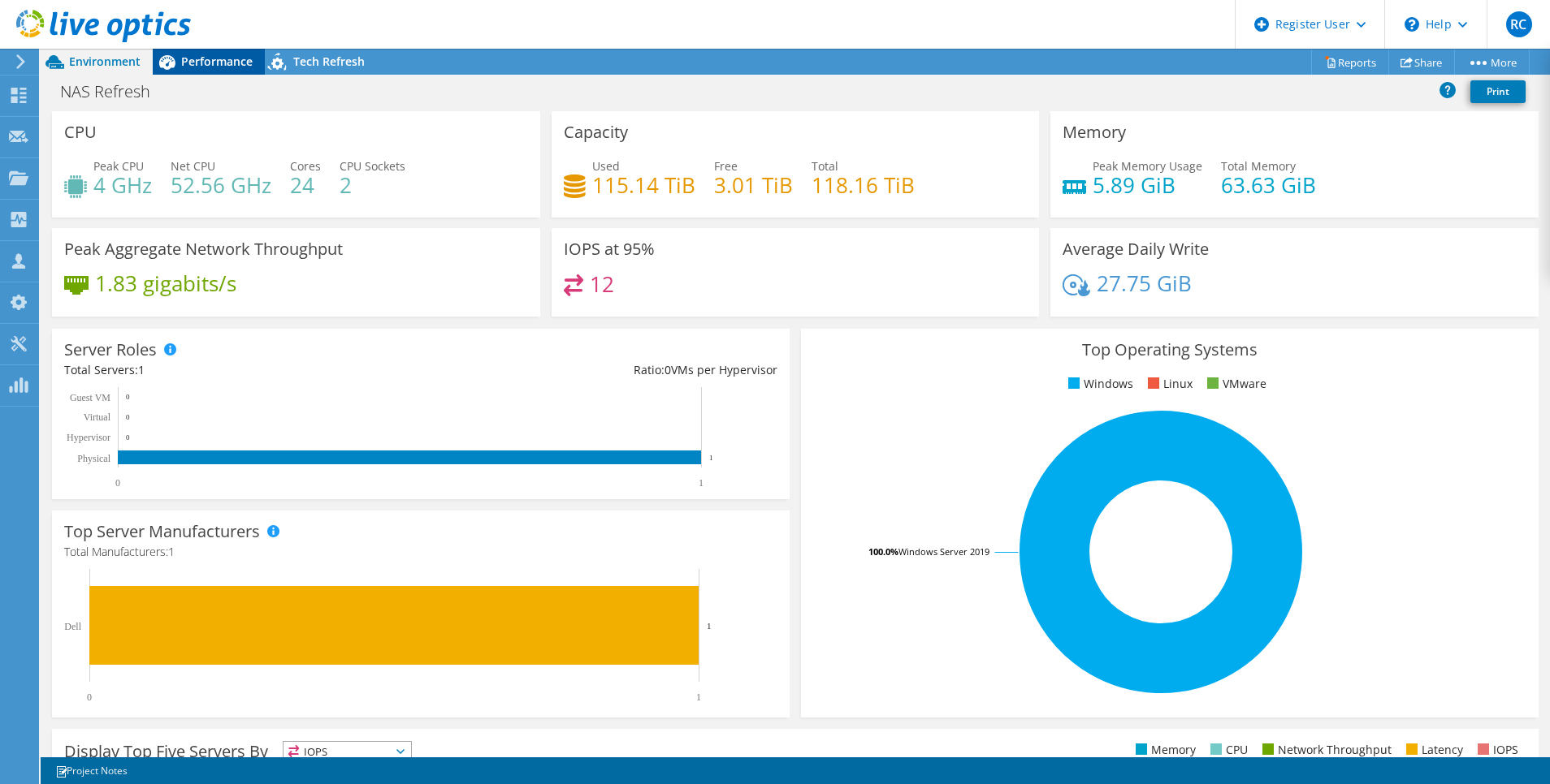
click at [215, 68] on span "Performance" at bounding box center [216, 60] width 72 height 15
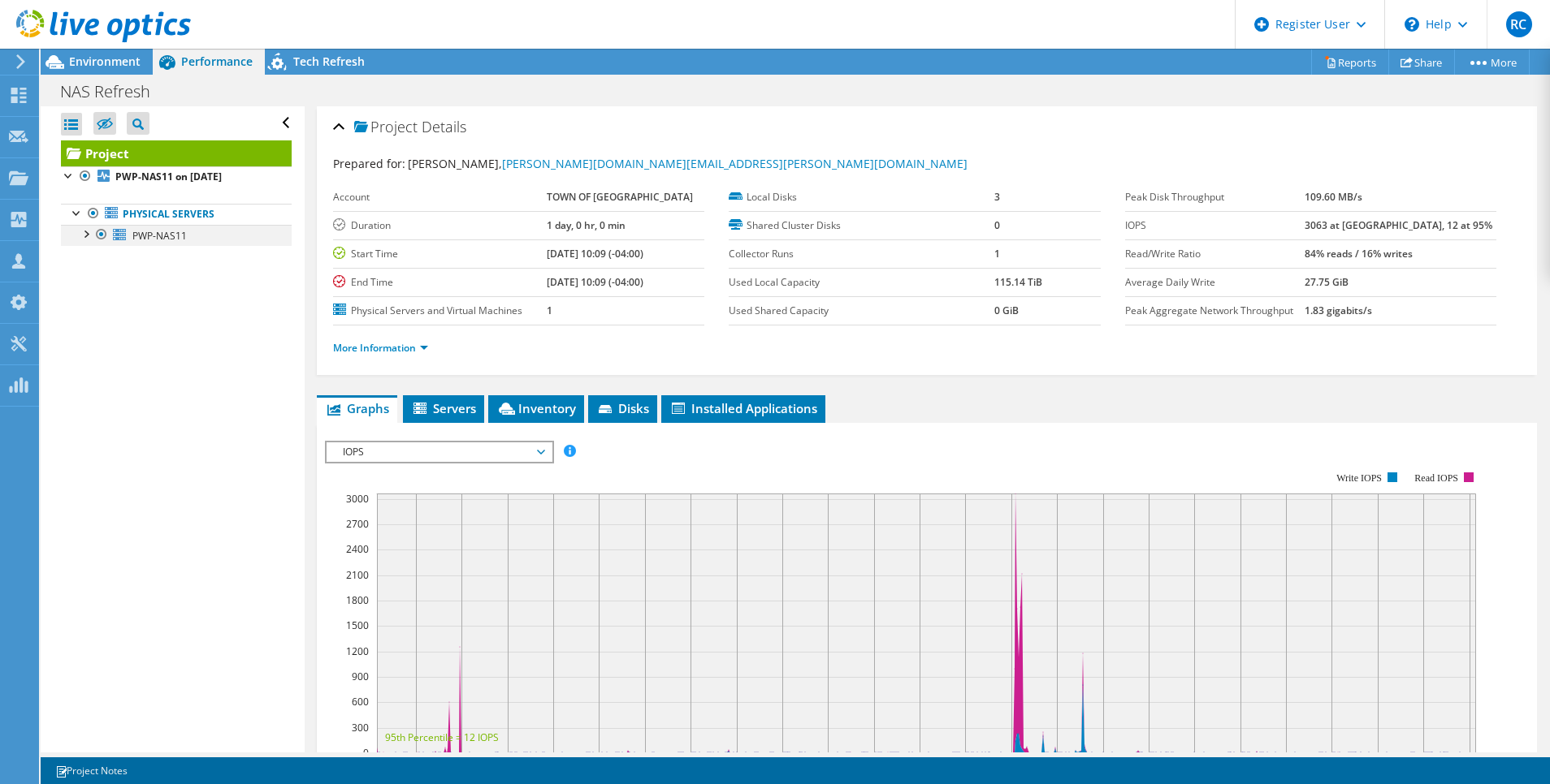
click at [88, 231] on div at bounding box center [85, 233] width 16 height 16
click at [95, 63] on span "Environment" at bounding box center [105, 60] width 72 height 15
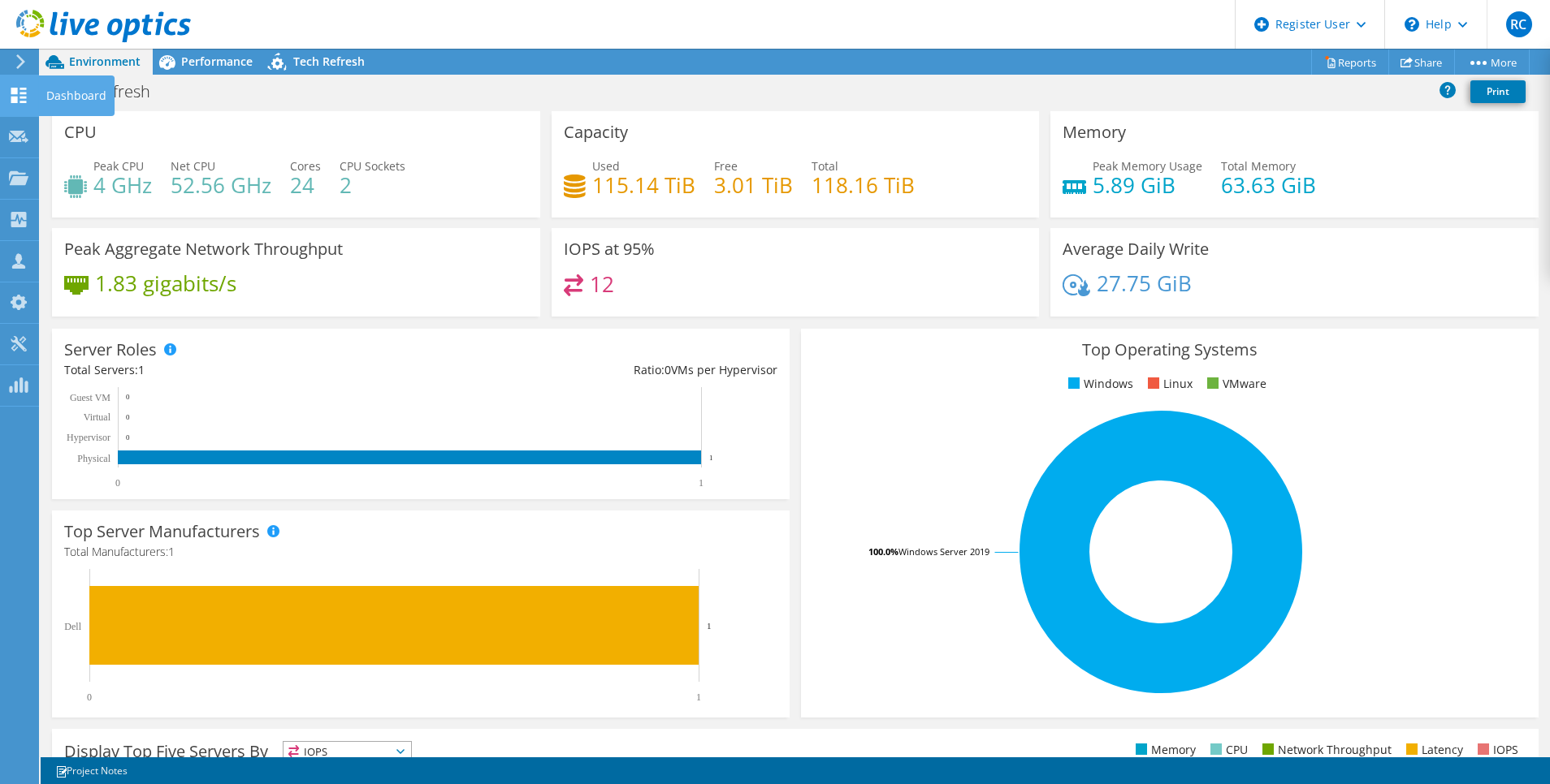
click at [14, 102] on use at bounding box center [19, 95] width 15 height 15
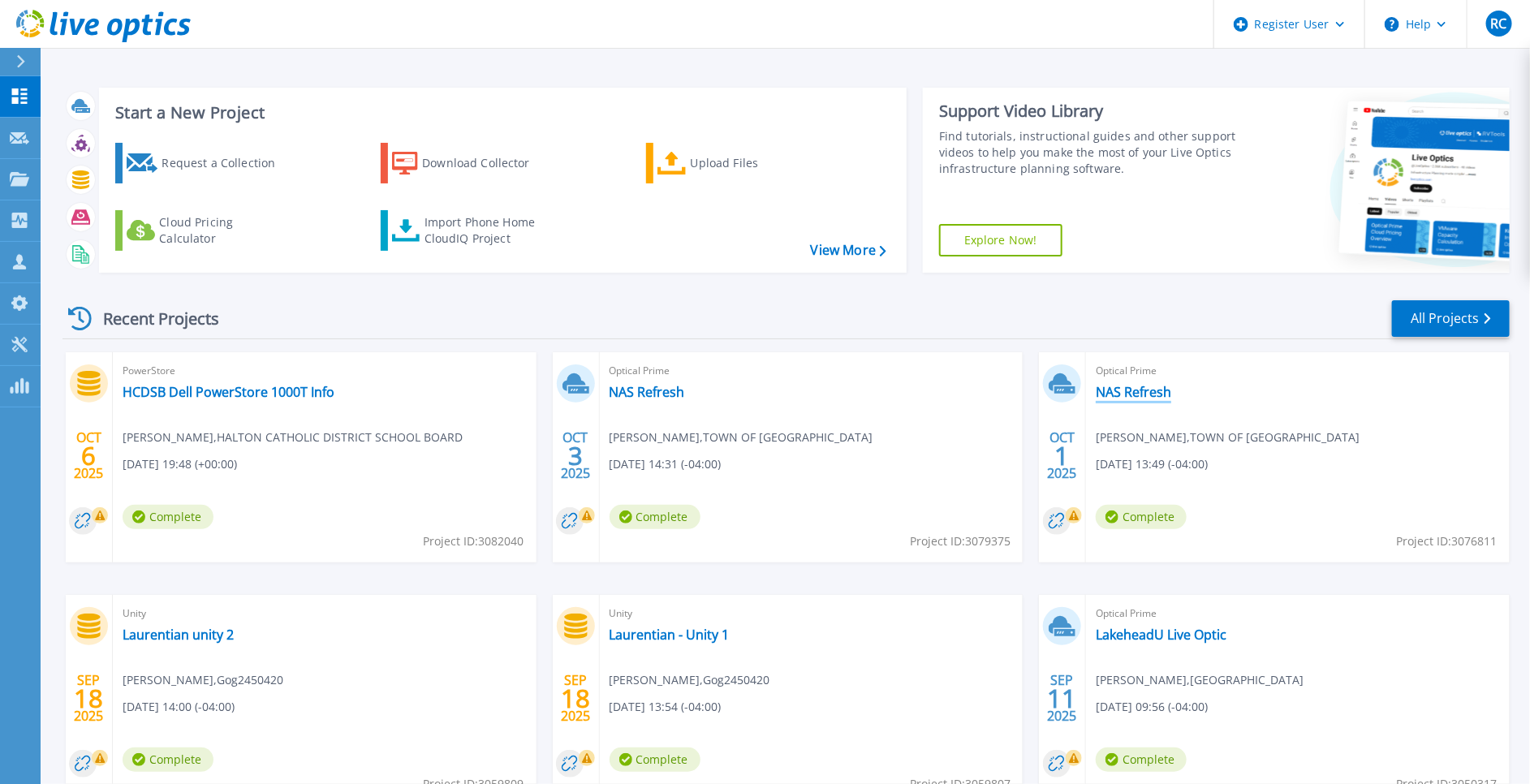
click at [1138, 399] on link "NAS Refresh" at bounding box center [1133, 392] width 75 height 16
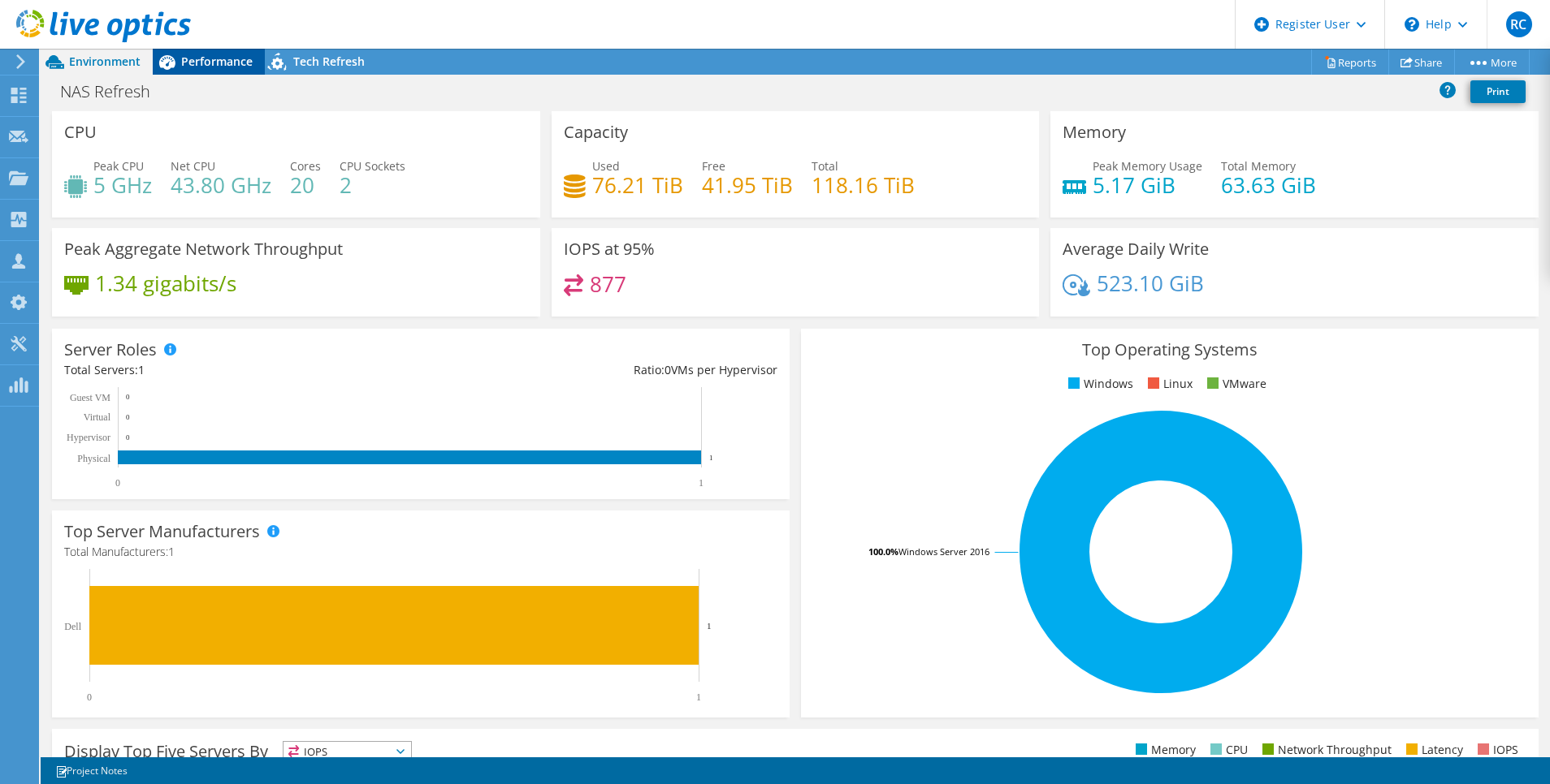
click at [219, 59] on span "Performance" at bounding box center [216, 60] width 72 height 15
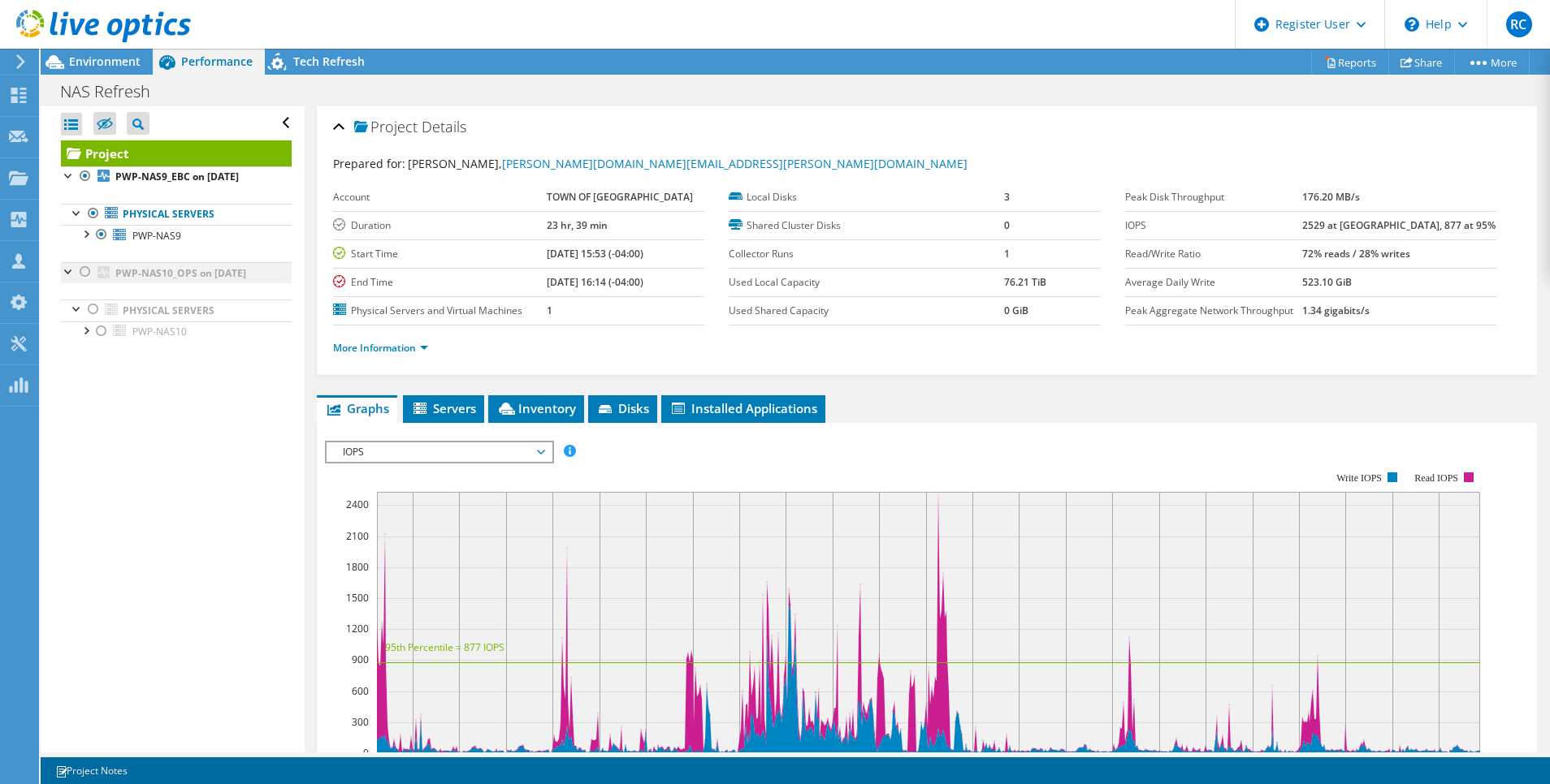
click at [83, 270] on div at bounding box center [85, 272] width 16 height 19
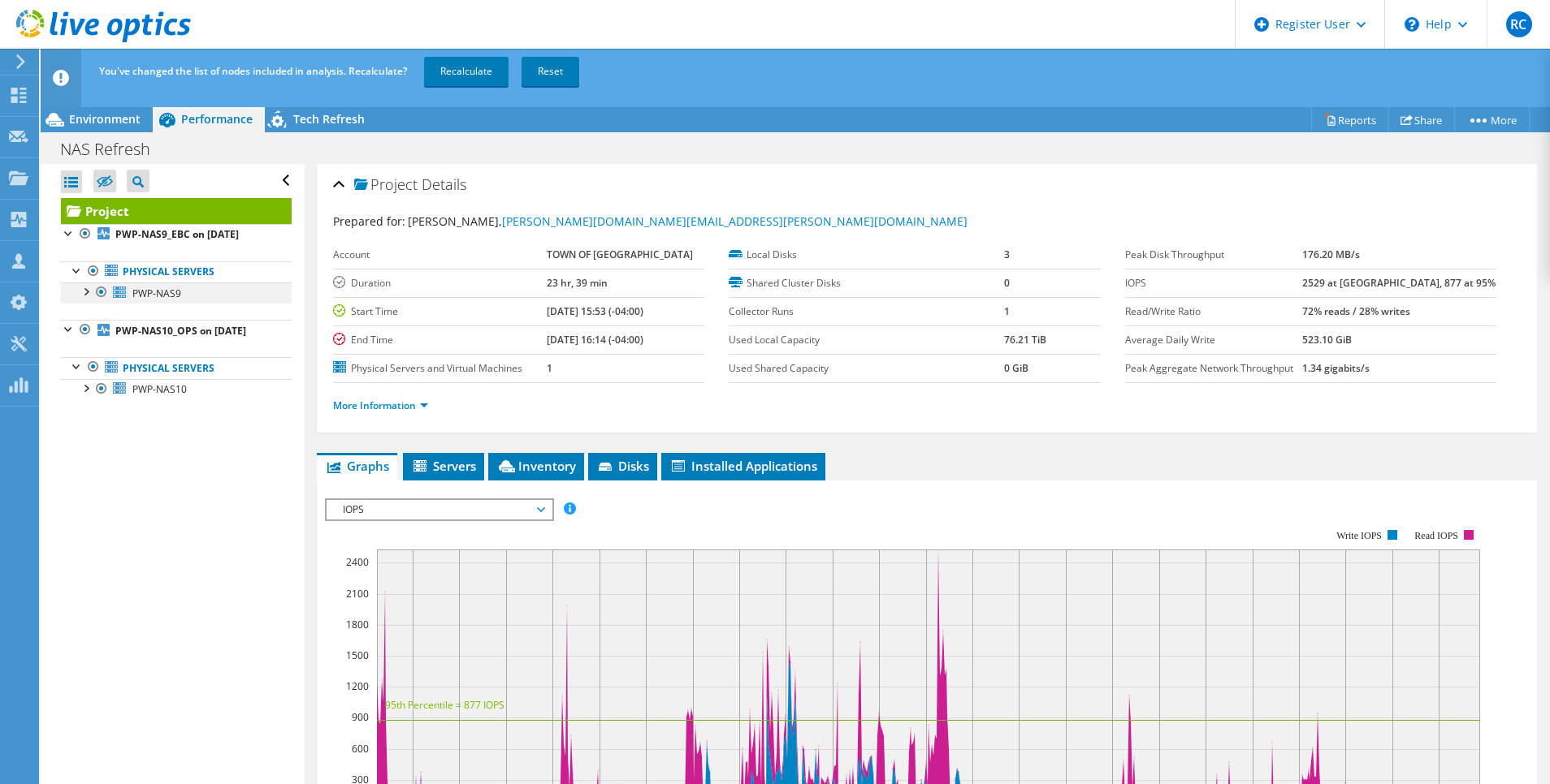
click at [100, 286] on div at bounding box center [101, 292] width 16 height 19
click at [483, 78] on link "Recalculate" at bounding box center [465, 71] width 84 height 29
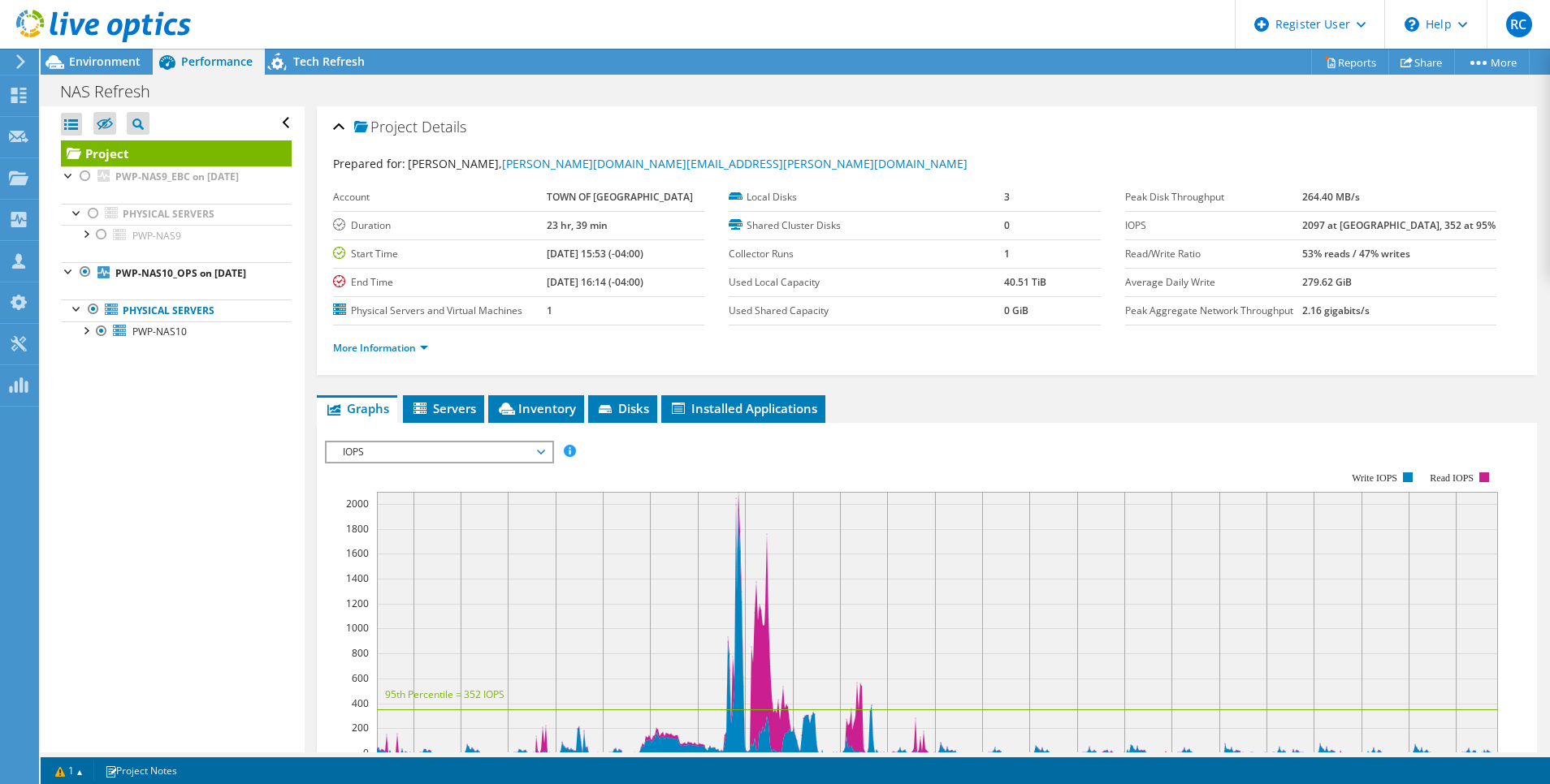
drag, startPoint x: 90, startPoint y: 53, endPoint x: 174, endPoint y: 102, distance: 97.2
click at [90, 53] on div at bounding box center [95, 27] width 191 height 54
click at [96, 60] on span "Environment" at bounding box center [105, 60] width 72 height 15
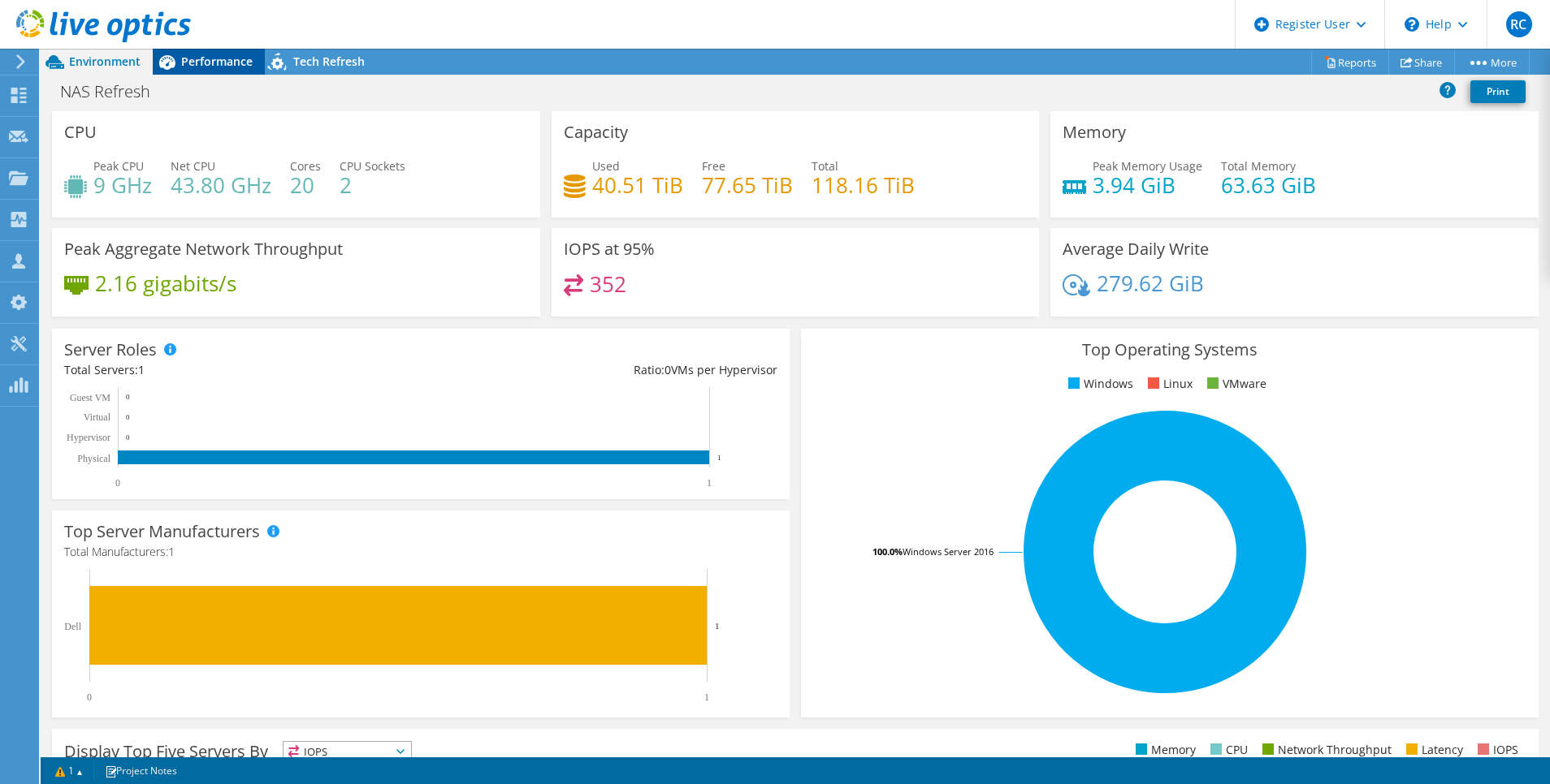
click at [209, 62] on span "Performance" at bounding box center [216, 60] width 72 height 15
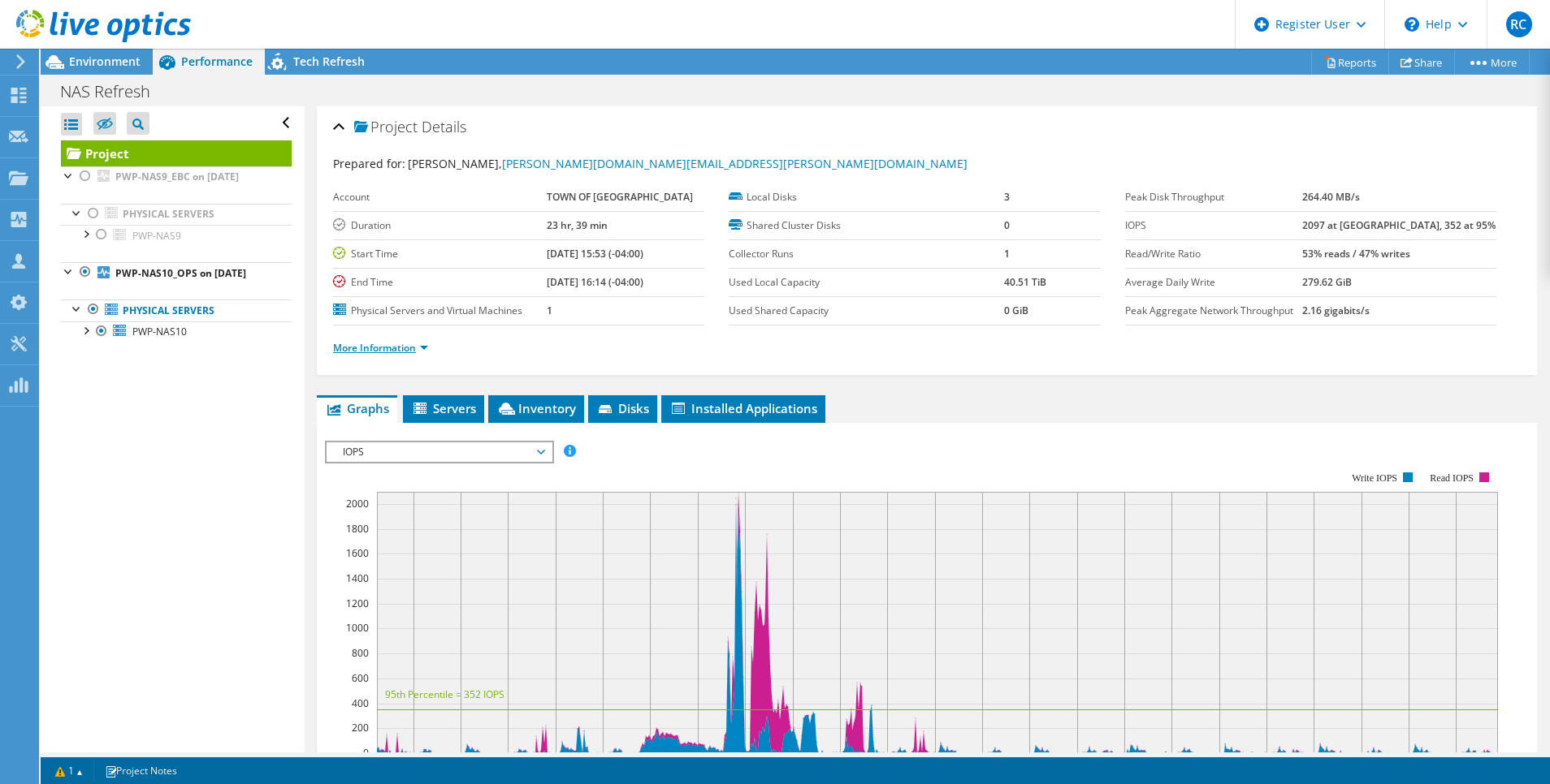
click at [404, 345] on link "More Information" at bounding box center [380, 348] width 95 height 14
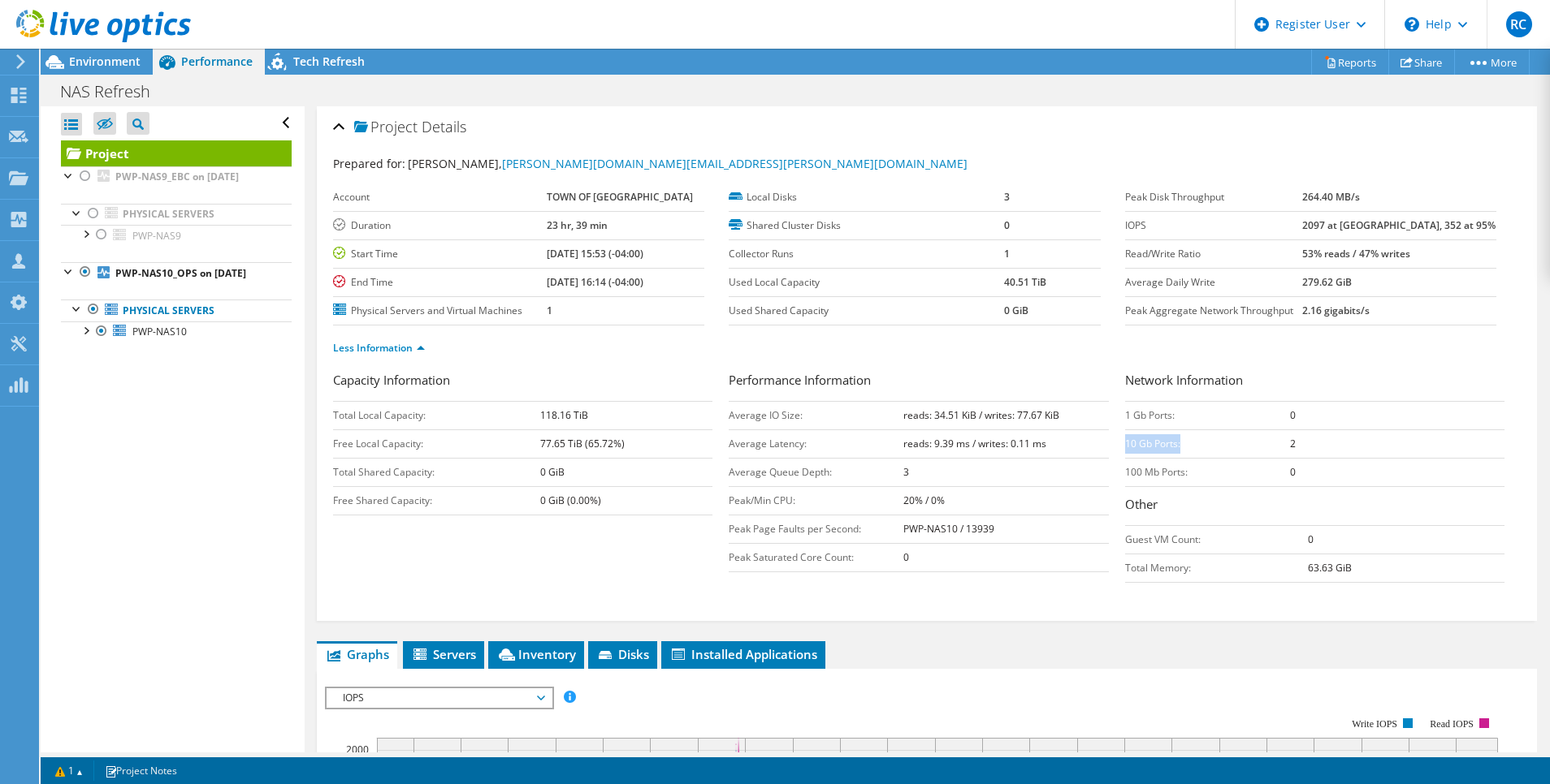
drag, startPoint x: 1112, startPoint y: 442, endPoint x: 1172, endPoint y: 446, distance: 60.1
click at [1172, 446] on td "10 Gb Ports:" at bounding box center [1207, 444] width 165 height 28
drag, startPoint x: 1172, startPoint y: 446, endPoint x: 1320, endPoint y: 444, distance: 148.0
click at [1320, 444] on td "2" at bounding box center [1397, 444] width 214 height 28
click at [1183, 443] on td "10 Gb Ports:" at bounding box center [1207, 444] width 165 height 28
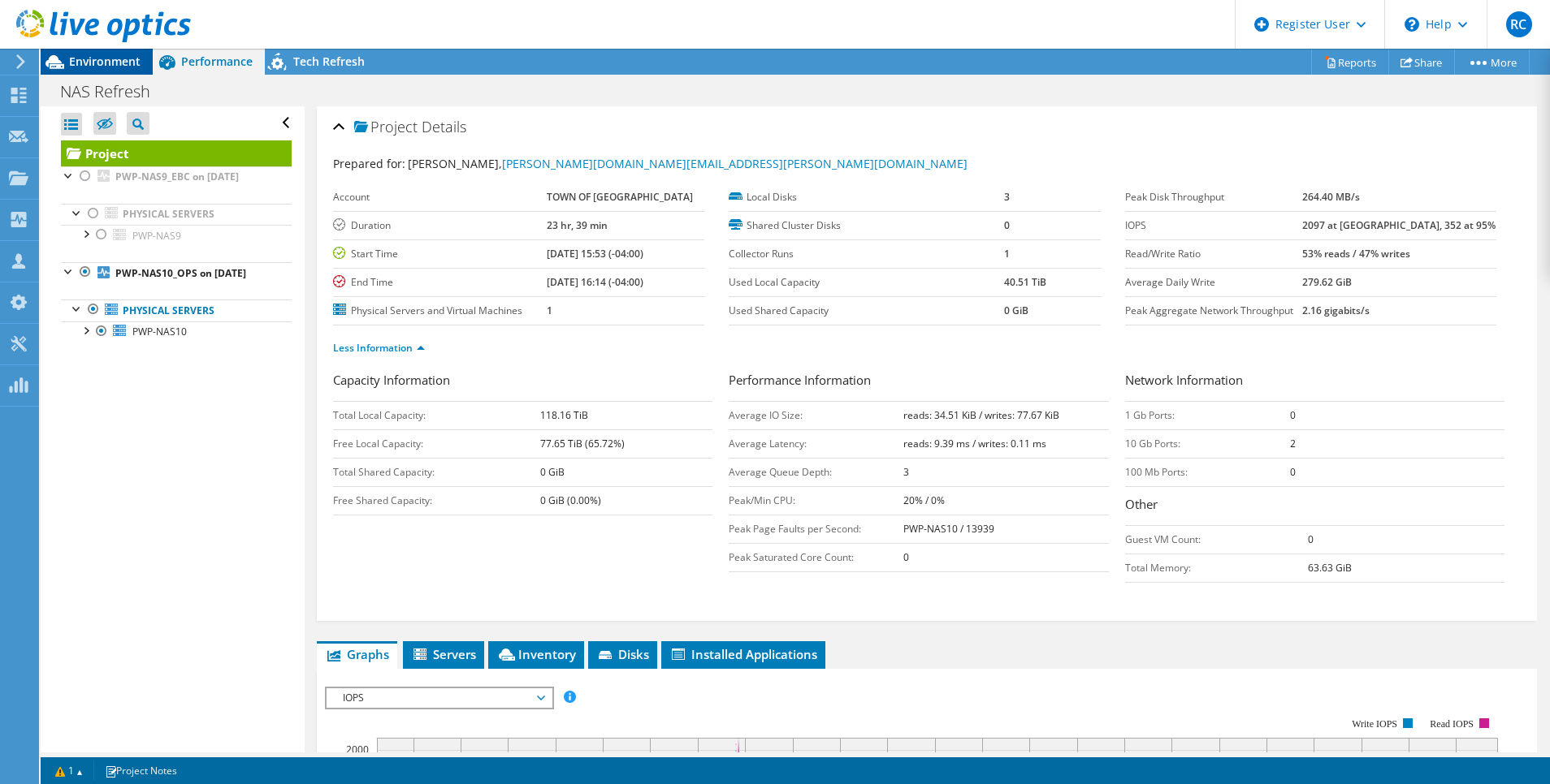
click at [100, 61] on span "Environment" at bounding box center [105, 60] width 72 height 15
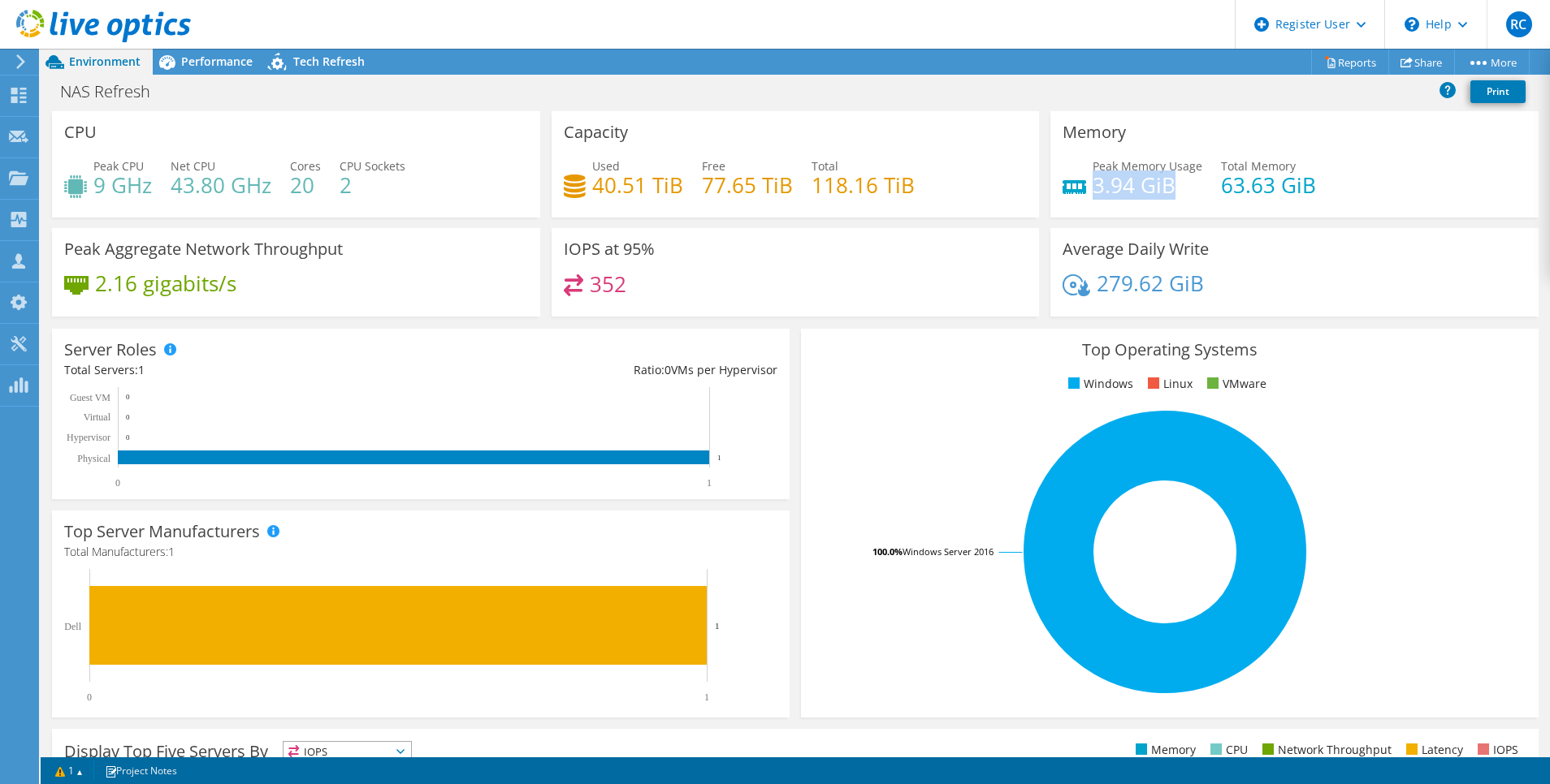
drag, startPoint x: 1085, startPoint y: 188, endPoint x: 1164, endPoint y: 194, distance: 79.2
click at [1164, 194] on h4 "3.94 GiB" at bounding box center [1148, 185] width 110 height 18
click at [1133, 191] on h4 "3.94 GiB" at bounding box center [1148, 185] width 110 height 18
drag, startPoint x: 94, startPoint y: 187, endPoint x: 151, endPoint y: 188, distance: 57.0
click at [151, 188] on h4 "9 GHz" at bounding box center [122, 185] width 58 height 18
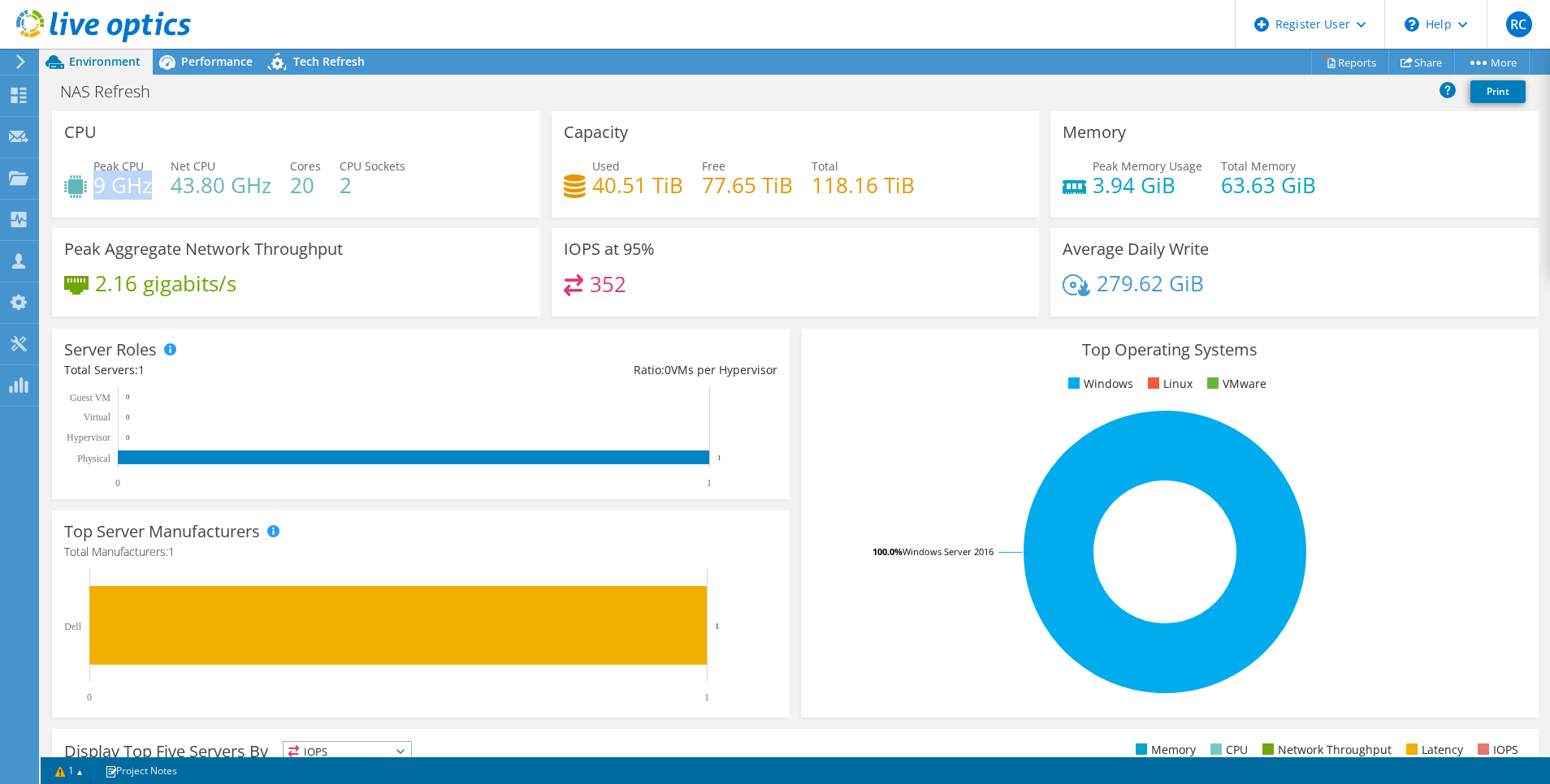
drag, startPoint x: 151, startPoint y: 188, endPoint x: 136, endPoint y: 188, distance: 15.0
click at [136, 188] on h4 "9 GHz" at bounding box center [122, 185] width 58 height 18
click at [1372, 183] on div "Peak Memory Usage 3.94 GiB Total Memory 63.63 GiB" at bounding box center [1294, 184] width 463 height 53
click at [1155, 181] on h4 "3.94 GiB" at bounding box center [1148, 185] width 110 height 18
